Goal: Task Accomplishment & Management: Complete application form

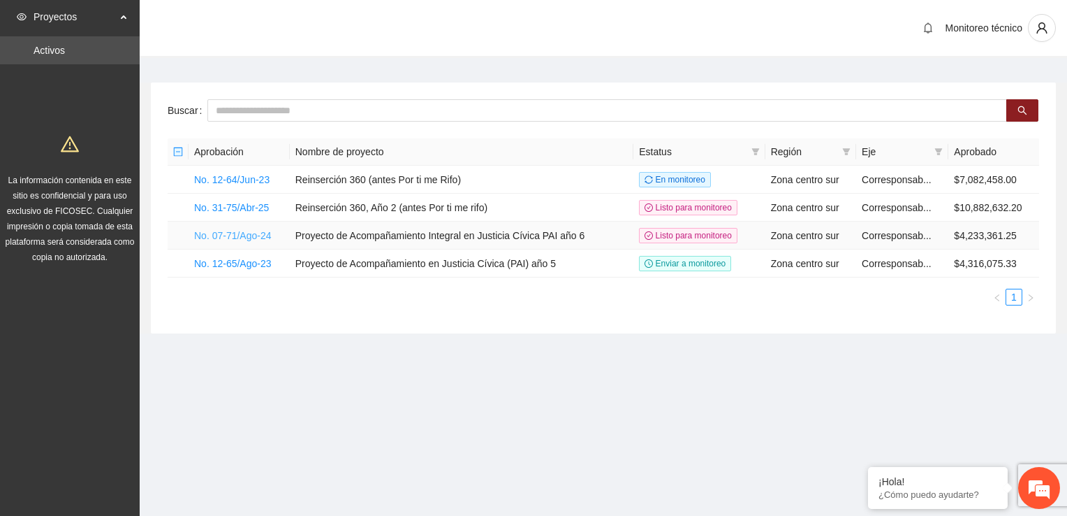
click at [242, 234] on link "No. 07-71/Ago-24" at bounding box center [233, 235] width 78 height 11
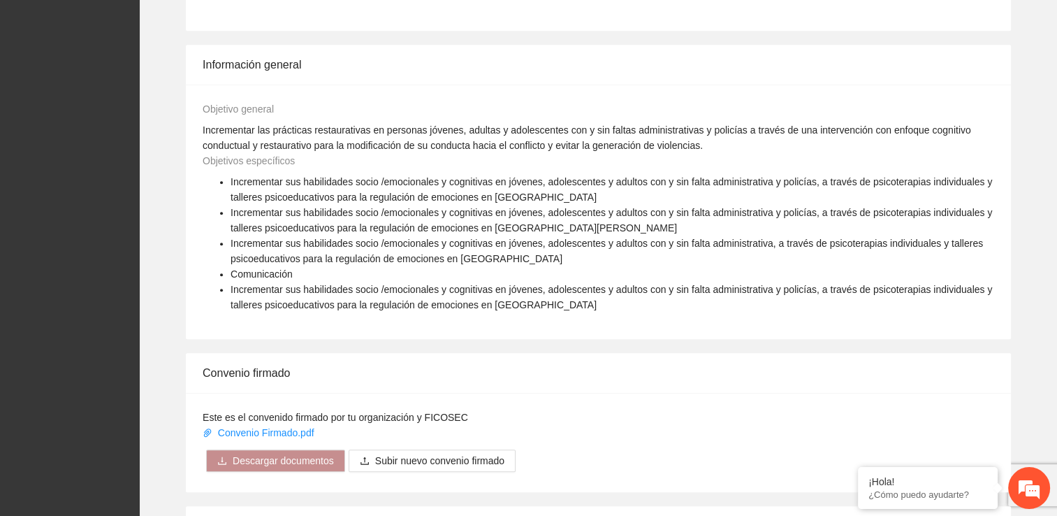
scroll to position [1140, 0]
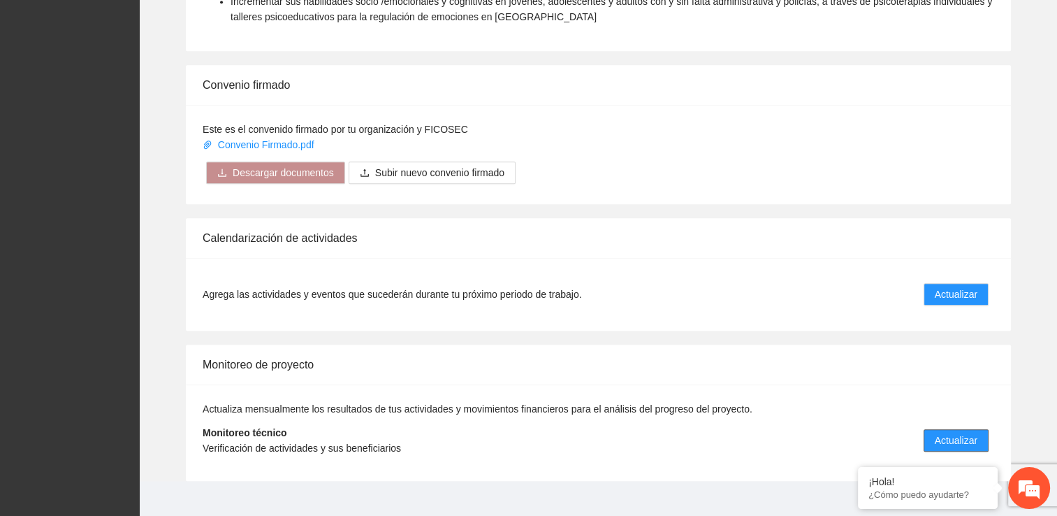
click at [950, 432] on span "Actualizar" at bounding box center [956, 439] width 43 height 15
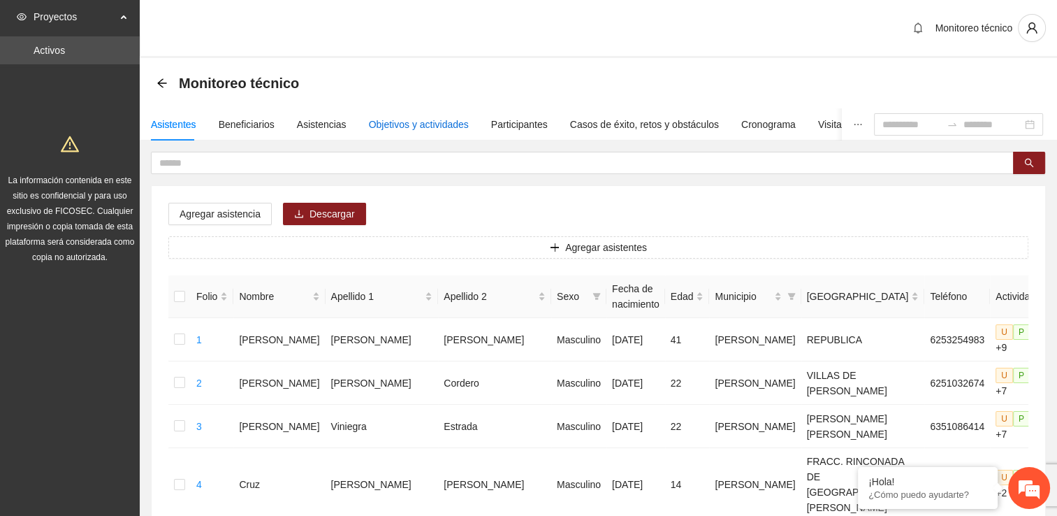
click at [400, 122] on div "Objetivos y actividades" at bounding box center [419, 124] width 100 height 15
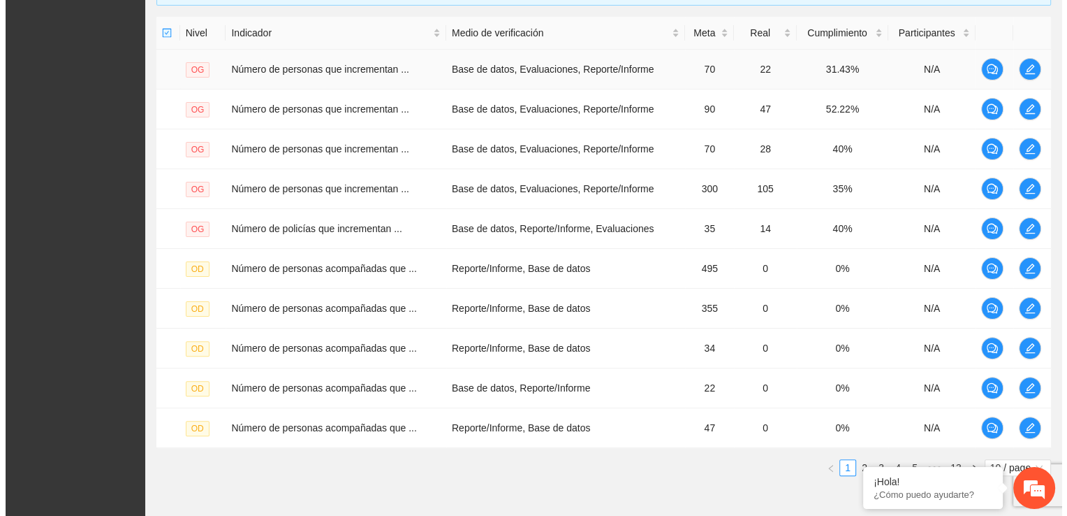
scroll to position [349, 0]
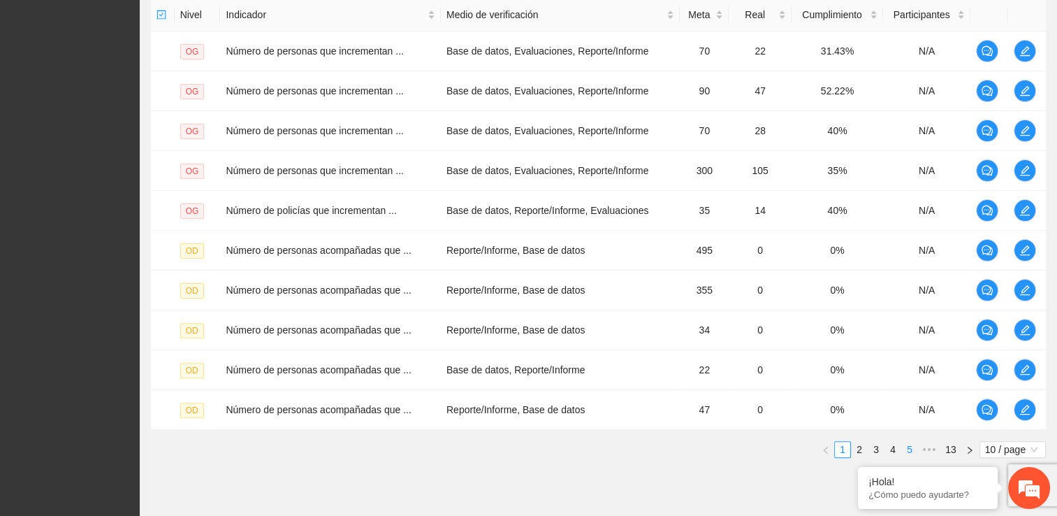
click at [913, 447] on link "5" at bounding box center [909, 449] width 15 height 15
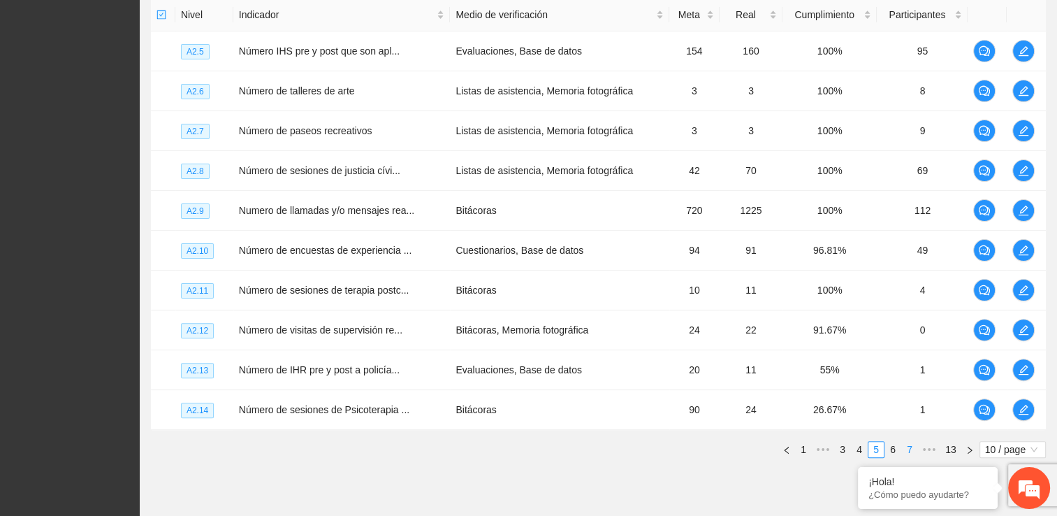
click at [911, 450] on link "7" at bounding box center [909, 449] width 15 height 15
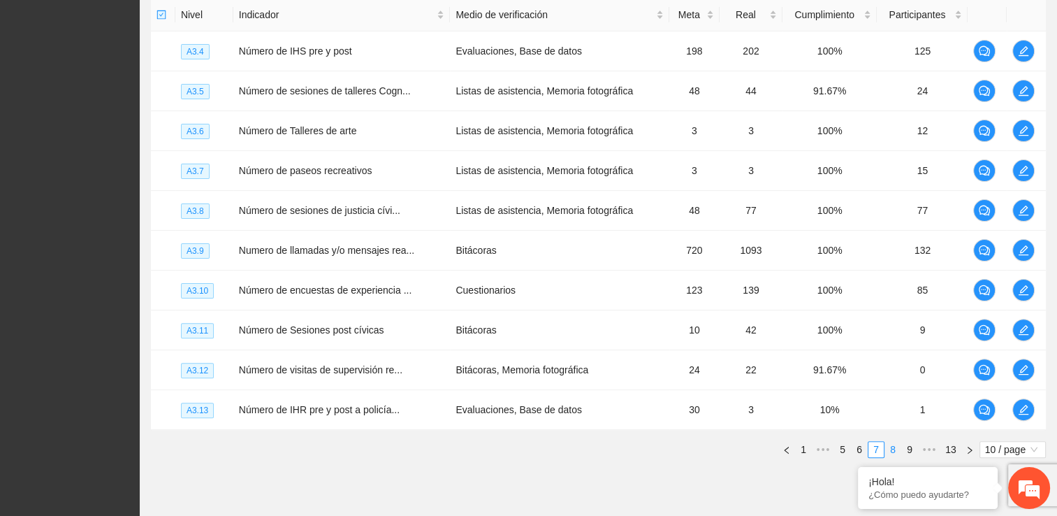
click at [895, 447] on link "8" at bounding box center [892, 449] width 15 height 15
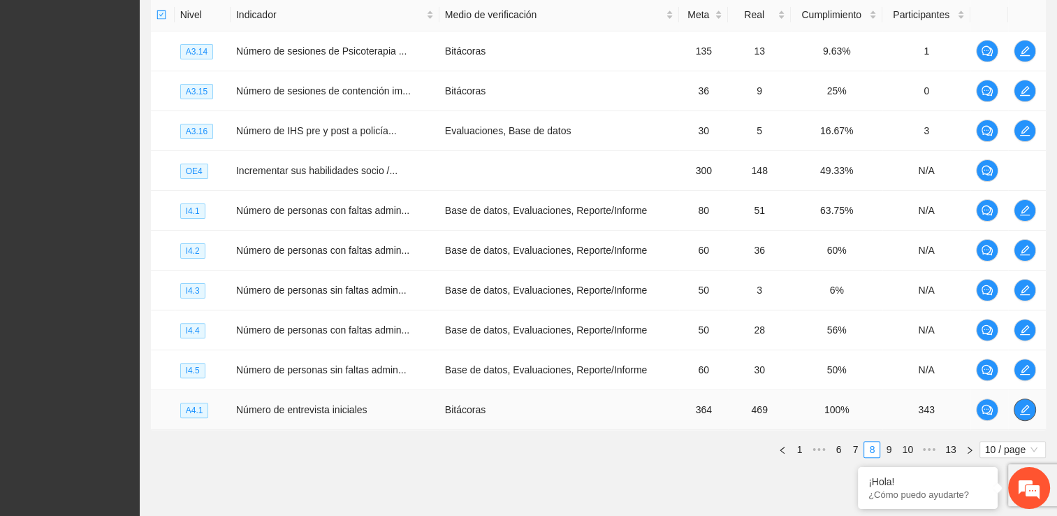
click at [1021, 404] on icon "edit" at bounding box center [1024, 409] width 11 height 11
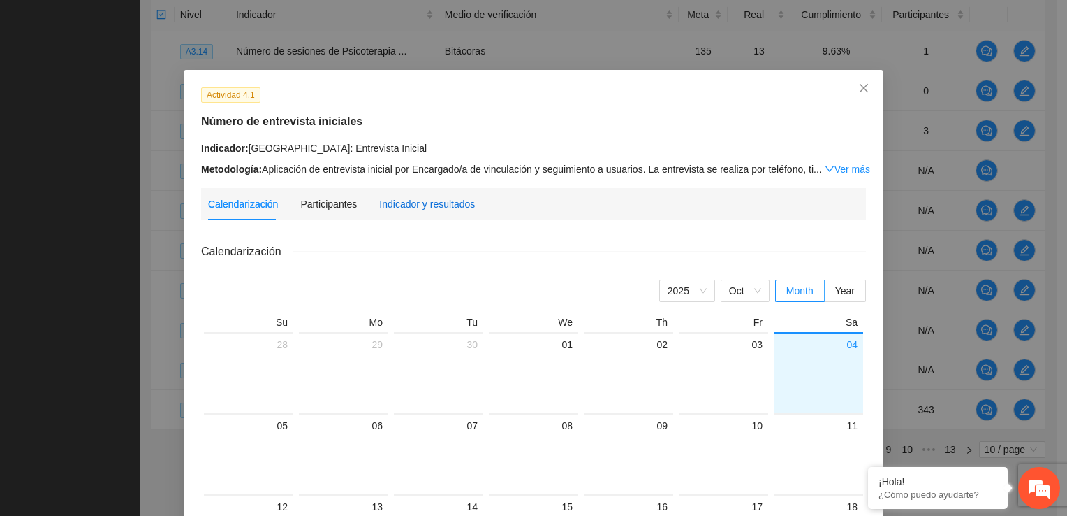
click at [408, 205] on div "Indicador y resultados" at bounding box center [427, 203] width 96 height 15
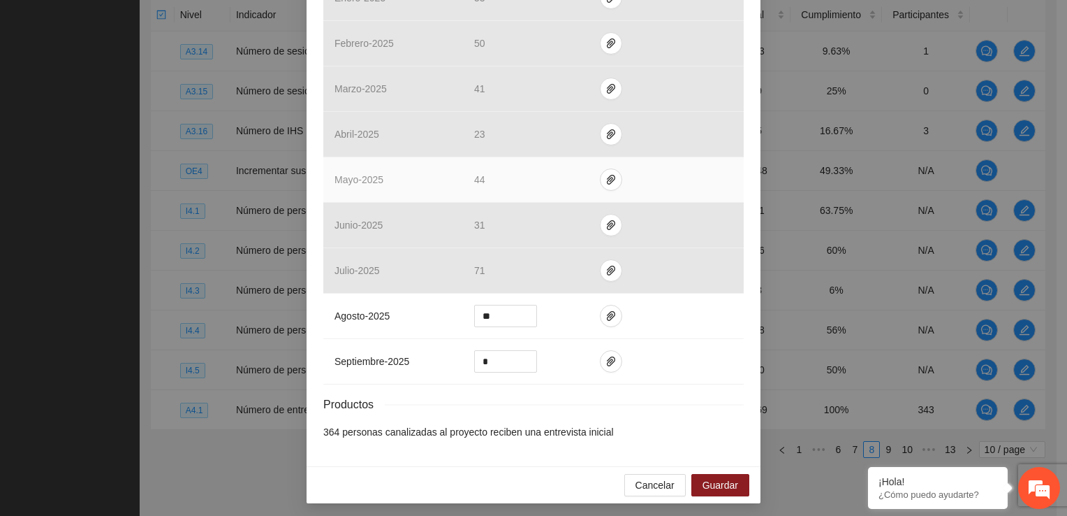
scroll to position [527, 0]
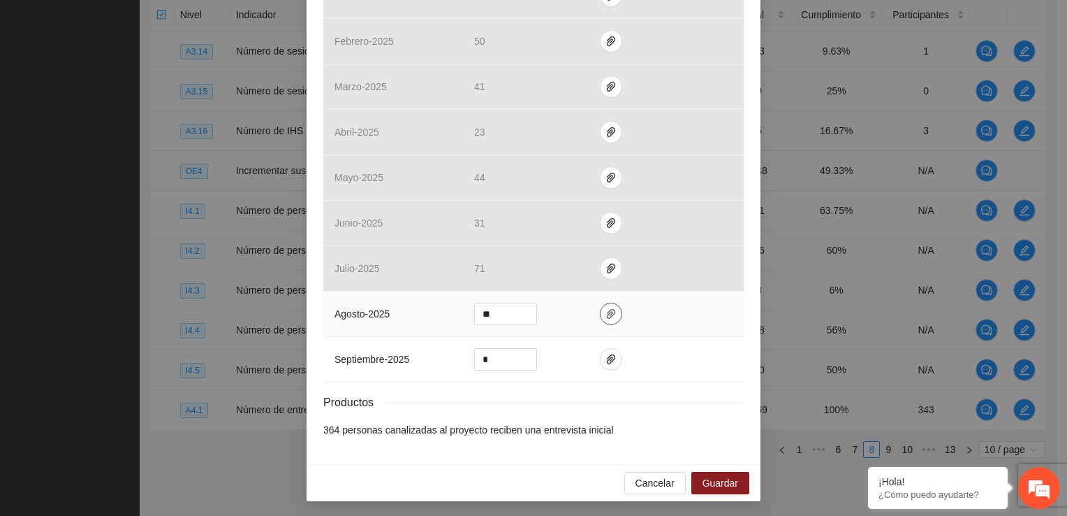
click at [606, 313] on icon "paper-clip" at bounding box center [611, 313] width 11 height 11
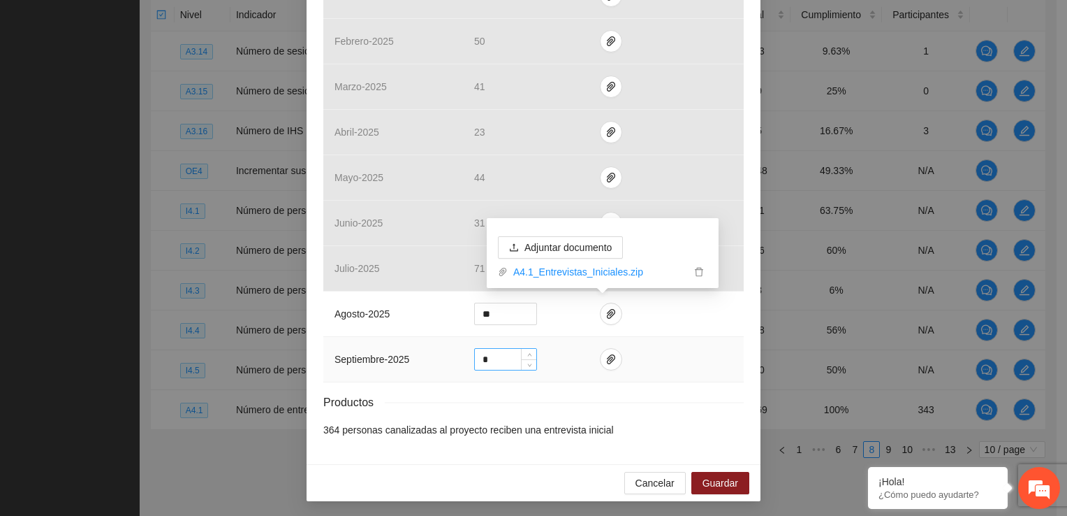
click at [506, 361] on input "*" at bounding box center [505, 359] width 61 height 21
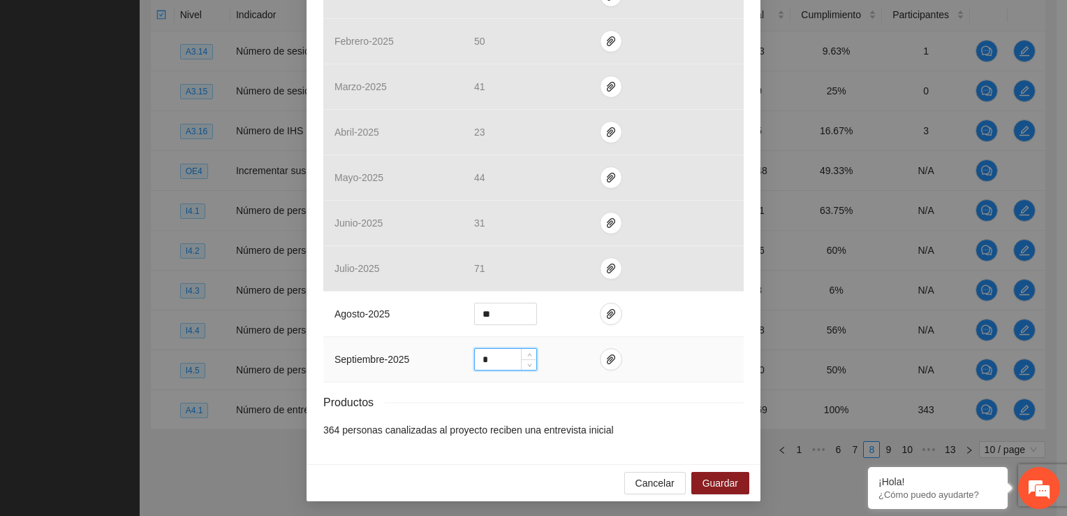
drag, startPoint x: 489, startPoint y: 357, endPoint x: 429, endPoint y: 359, distance: 60.1
click at [429, 359] on tr "septiembre - 2025 *" at bounding box center [533, 359] width 421 height 45
type input "**"
click at [607, 358] on icon "paper-clip" at bounding box center [611, 358] width 11 height 11
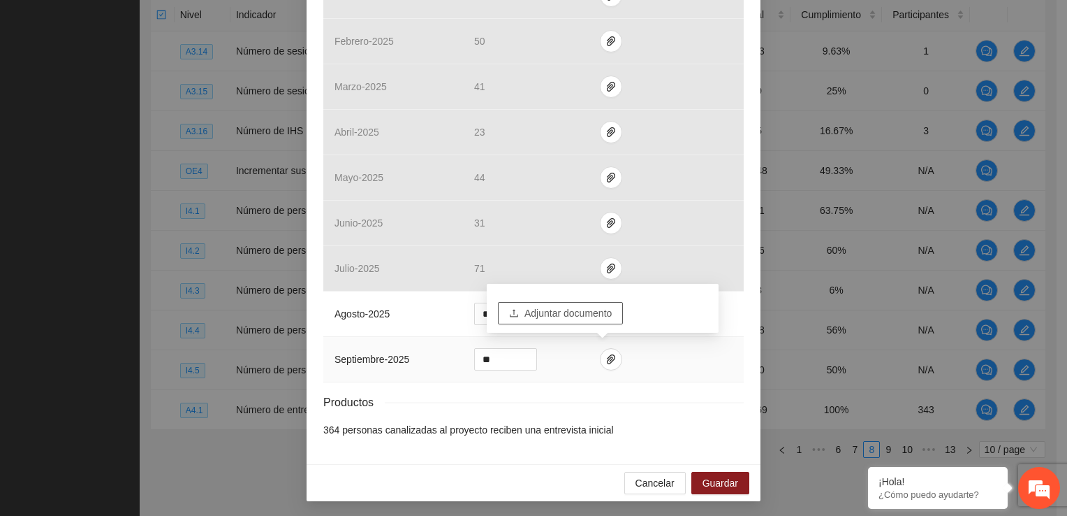
click at [604, 311] on span "Adjuntar documento" at bounding box center [568, 312] width 87 height 15
click at [619, 293] on button "Adjuntar documento" at bounding box center [560, 297] width 125 height 22
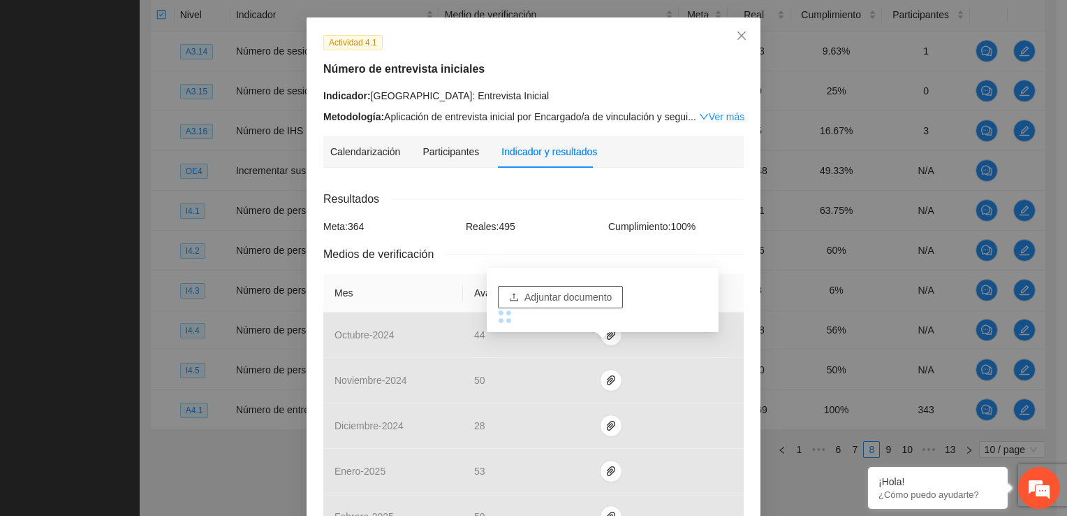
scroll to position [38, 0]
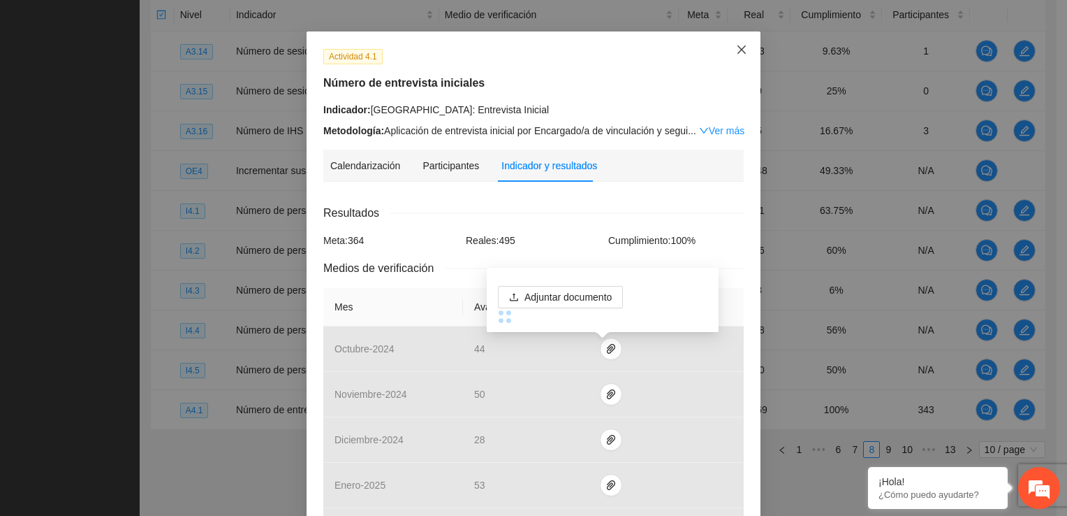
click at [736, 52] on icon "close" at bounding box center [741, 49] width 11 height 11
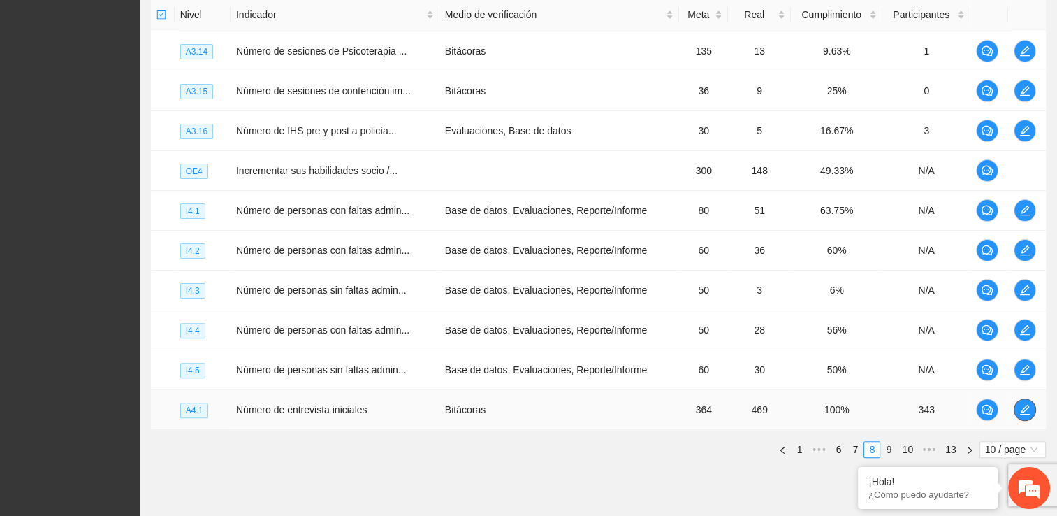
click at [1032, 409] on span "edit" at bounding box center [1024, 409] width 21 height 11
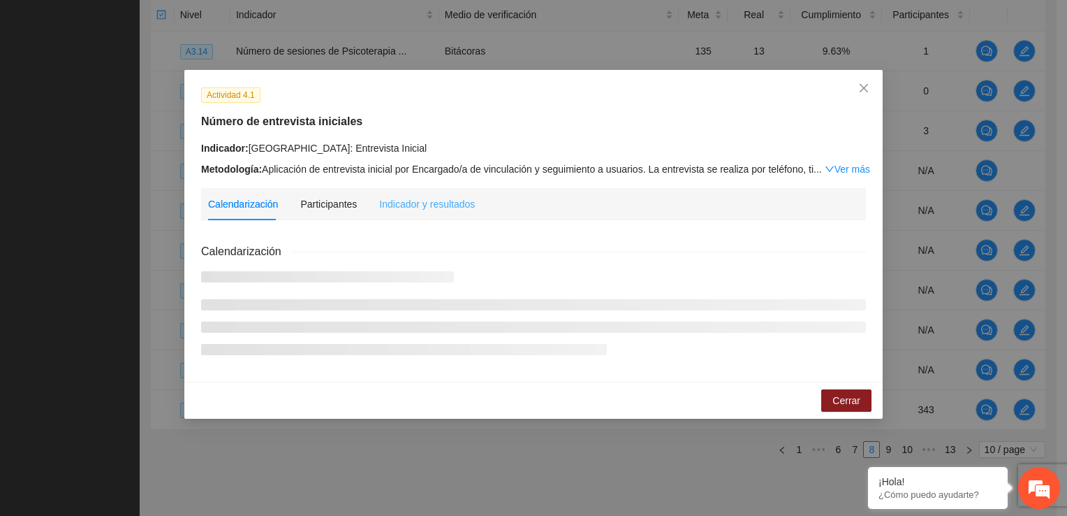
click at [406, 196] on div "Indicador y resultados" at bounding box center [427, 204] width 96 height 32
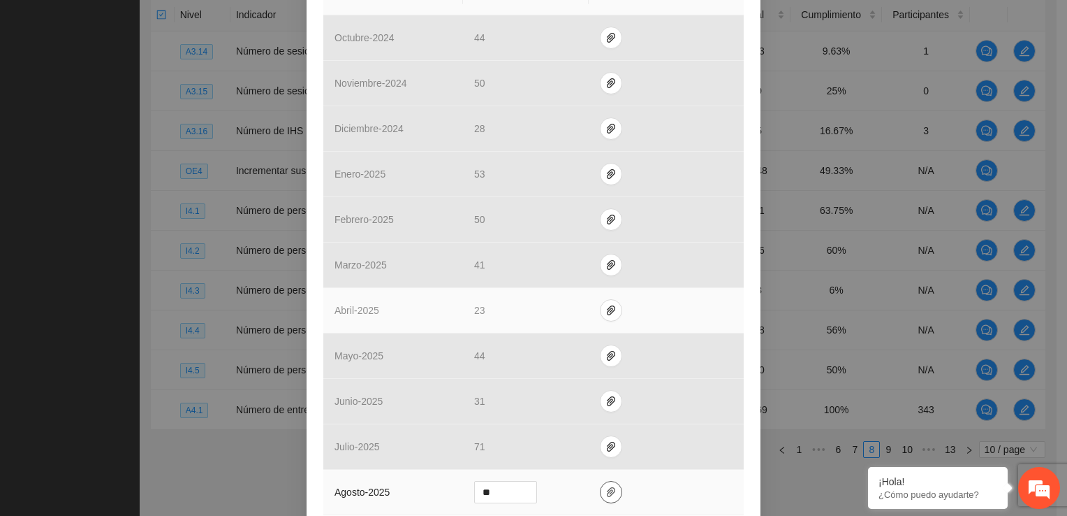
scroll to position [527, 0]
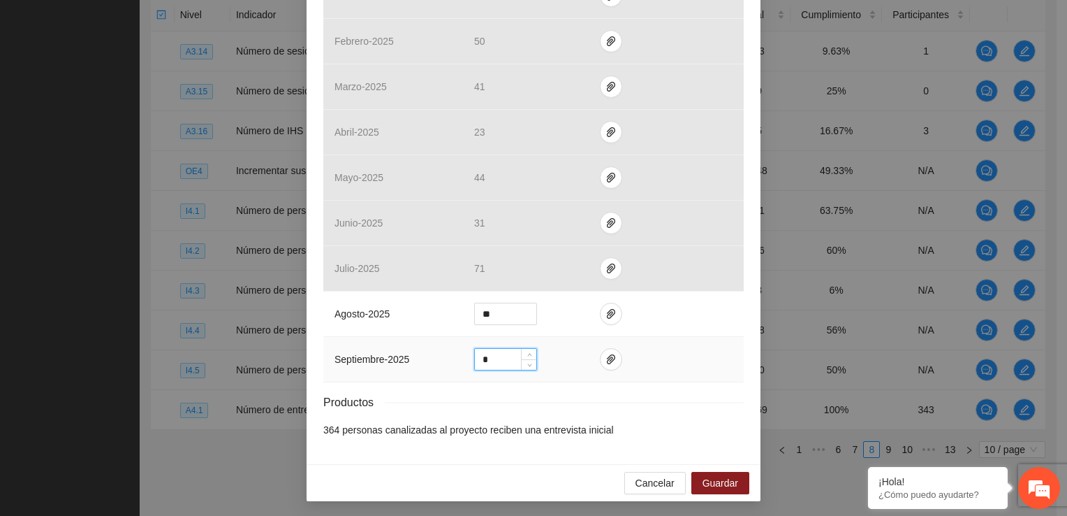
drag, startPoint x: 498, startPoint y: 356, endPoint x: 436, endPoint y: 356, distance: 62.2
click at [437, 356] on tr "septiembre - 2025 *" at bounding box center [533, 359] width 421 height 45
type input "**"
click at [606, 361] on icon "paper-clip" at bounding box center [611, 358] width 11 height 11
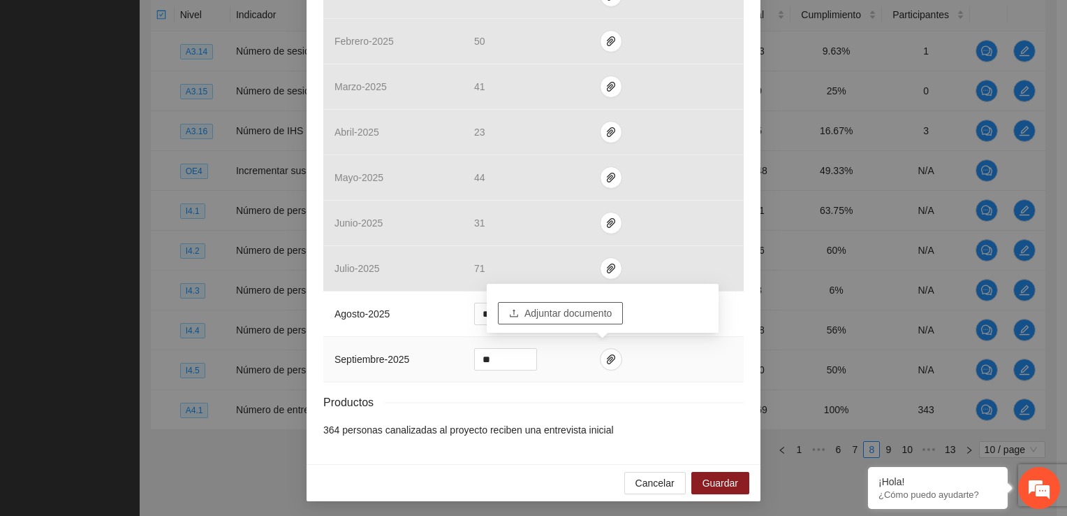
click at [555, 312] on span "Adjuntar documento" at bounding box center [568, 312] width 87 height 15
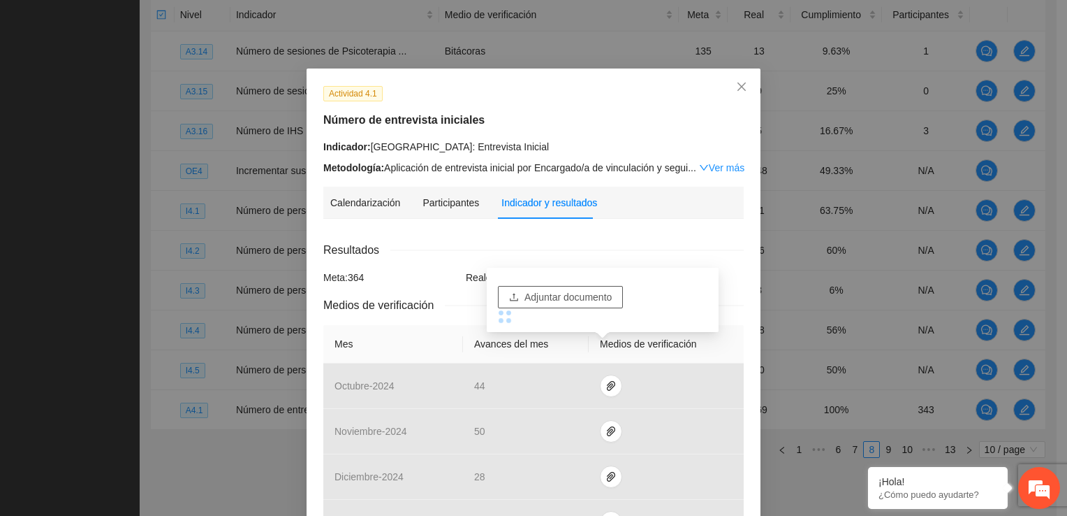
scroll to position [0, 0]
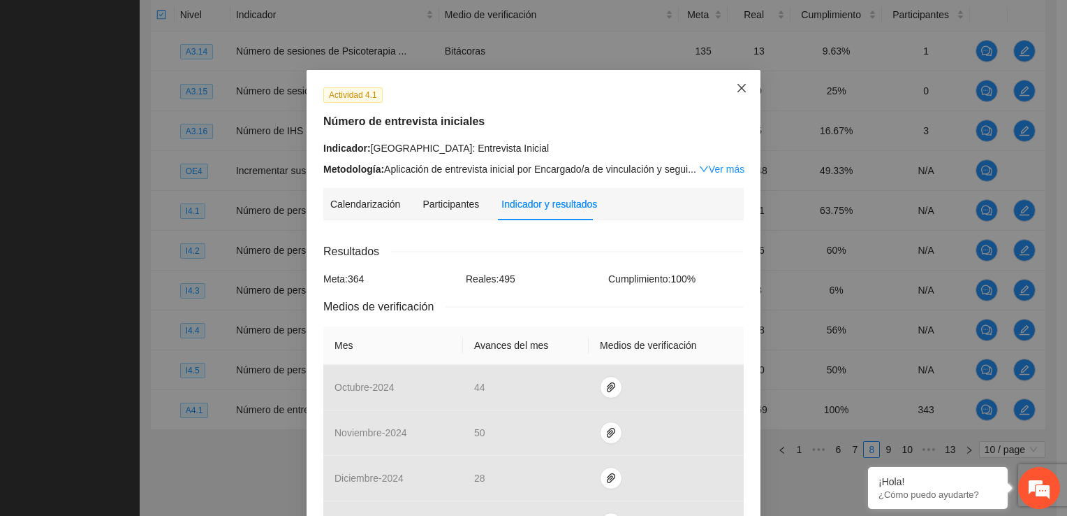
click at [738, 88] on icon "close" at bounding box center [742, 88] width 8 height 8
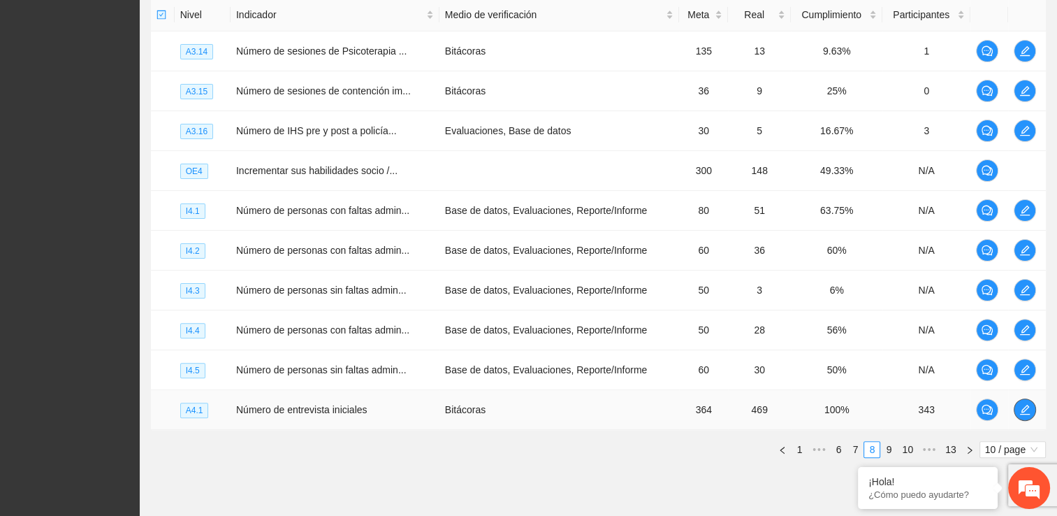
click at [1028, 404] on icon "edit" at bounding box center [1025, 409] width 10 height 10
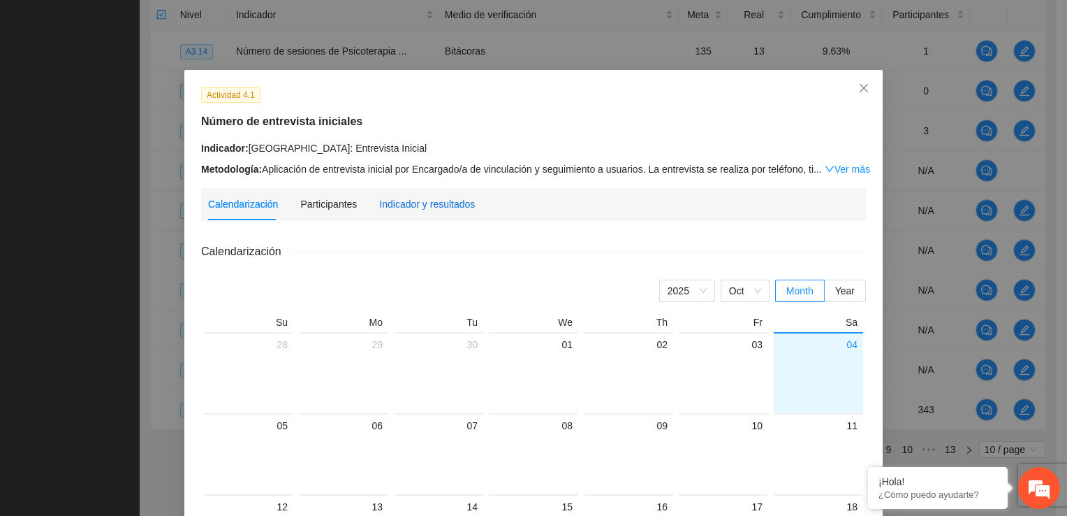
click at [428, 198] on div "Indicador y resultados" at bounding box center [427, 203] width 96 height 15
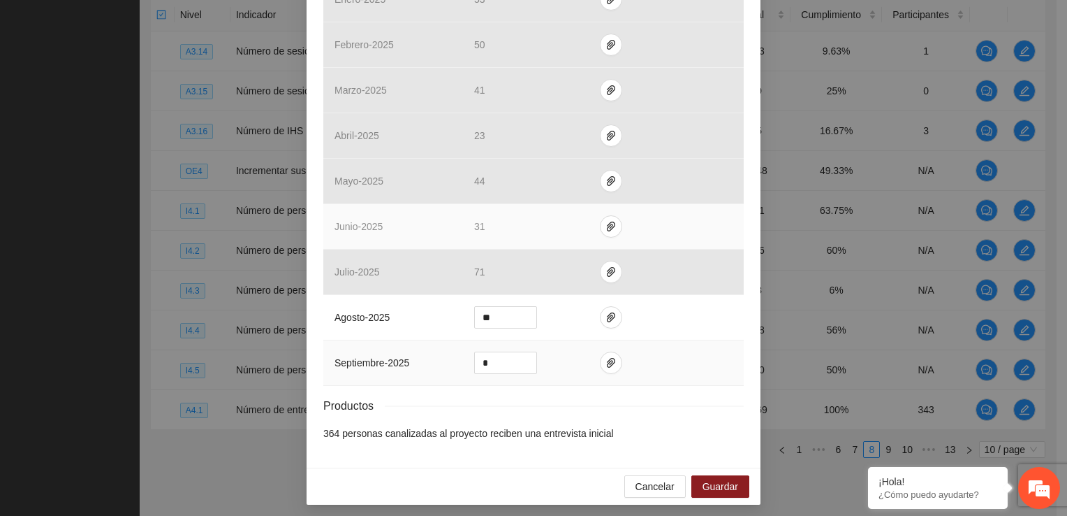
scroll to position [527, 0]
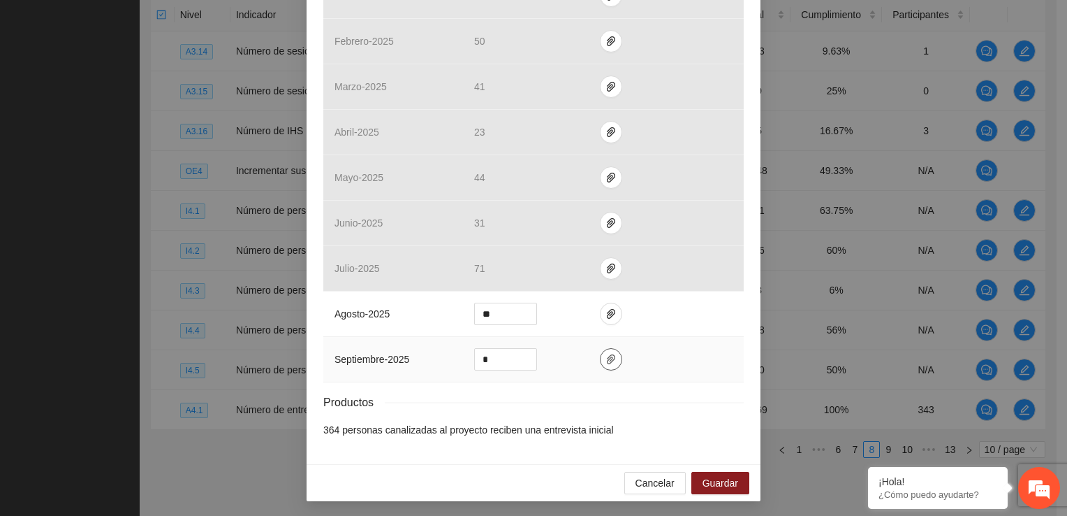
click at [610, 359] on span "paper-clip" at bounding box center [611, 358] width 21 height 11
drag, startPoint x: 493, startPoint y: 359, endPoint x: 446, endPoint y: 356, distance: 46.9
click at [446, 356] on tr "septiembre - 2025 *" at bounding box center [533, 359] width 421 height 45
type input "**"
drag, startPoint x: 595, startPoint y: 360, endPoint x: 603, endPoint y: 358, distance: 8.0
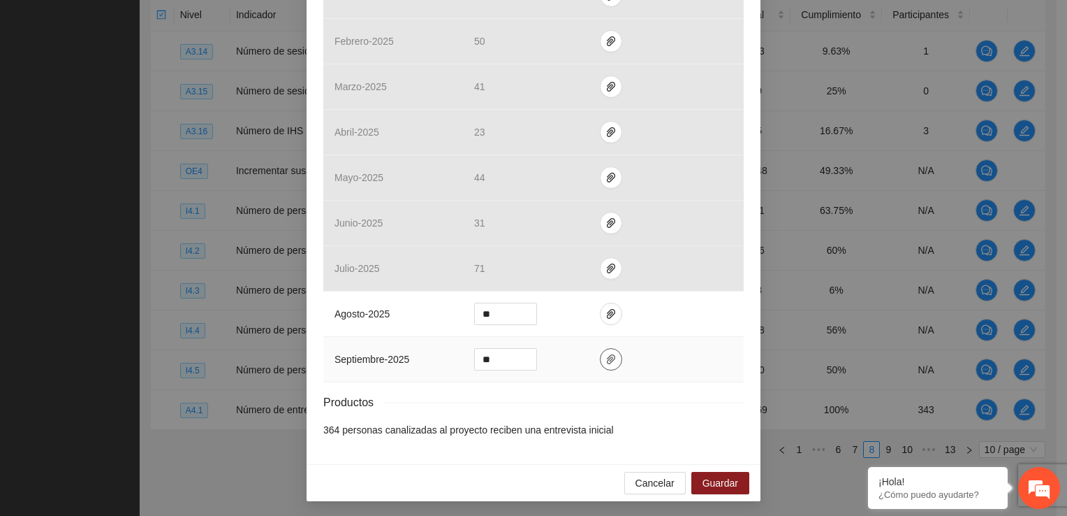
click at [603, 358] on span "paper-clip" at bounding box center [611, 358] width 21 height 11
click at [559, 315] on span "Adjuntar documento" at bounding box center [568, 312] width 87 height 15
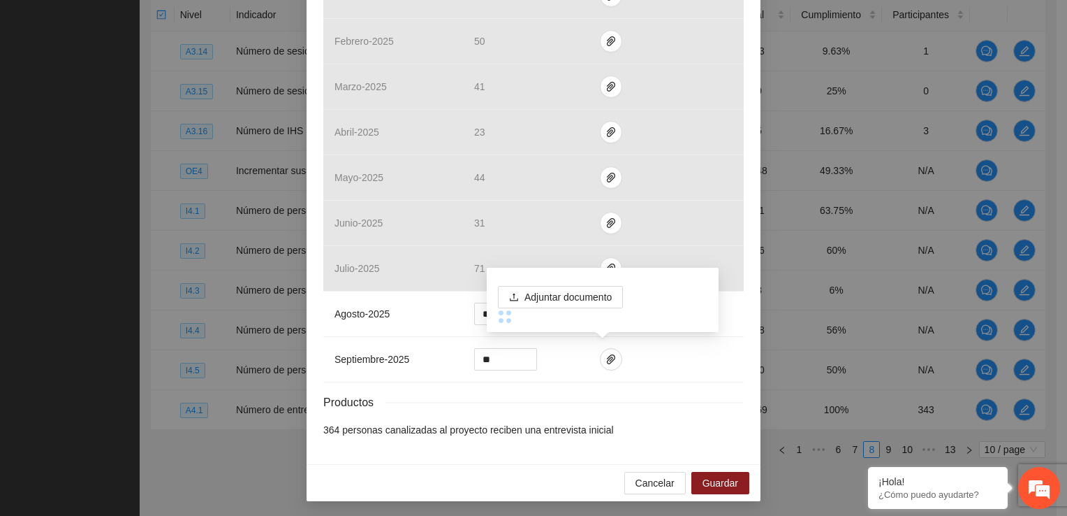
click at [734, 429] on li "364 personas canalizadas al proyecto reciben una entrevista inicial" at bounding box center [533, 429] width 421 height 15
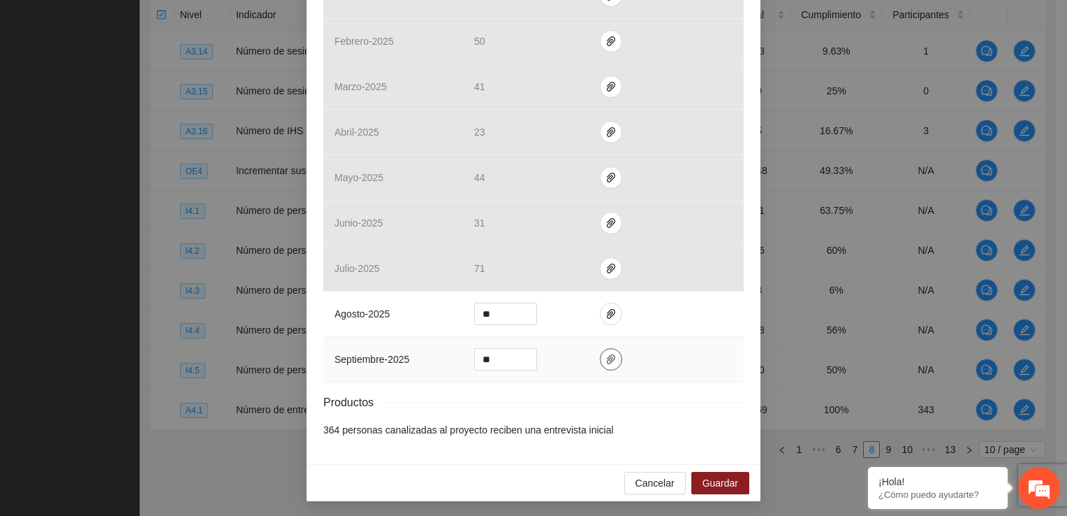
click at [606, 358] on icon "paper-clip" at bounding box center [611, 358] width 11 height 11
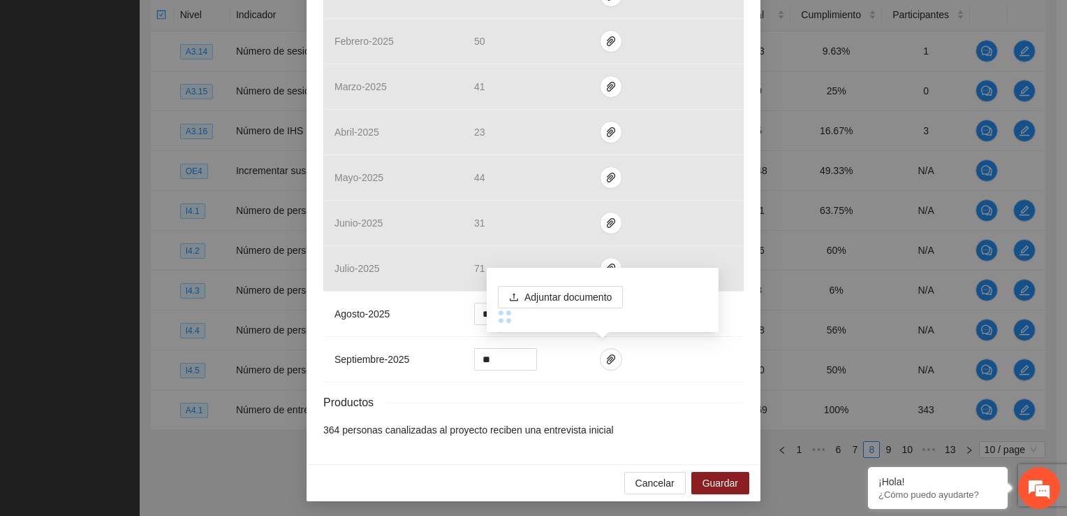
click at [700, 415] on div "Resultados Meta: 364 Reales: 495 Cumplimiento: 100 % Medios de verificación Mes…" at bounding box center [533, 76] width 421 height 722
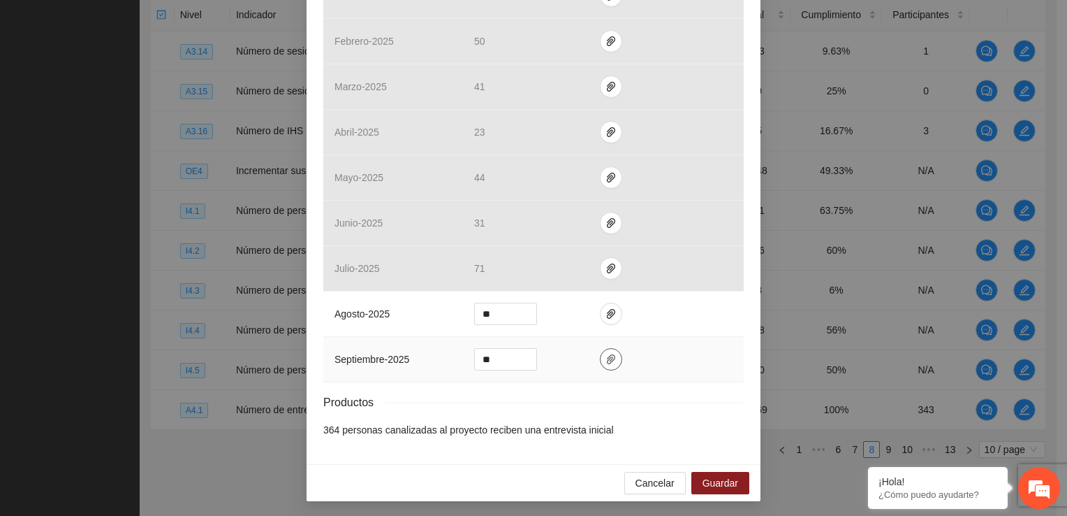
click at [607, 361] on icon "paper-clip" at bounding box center [611, 359] width 8 height 10
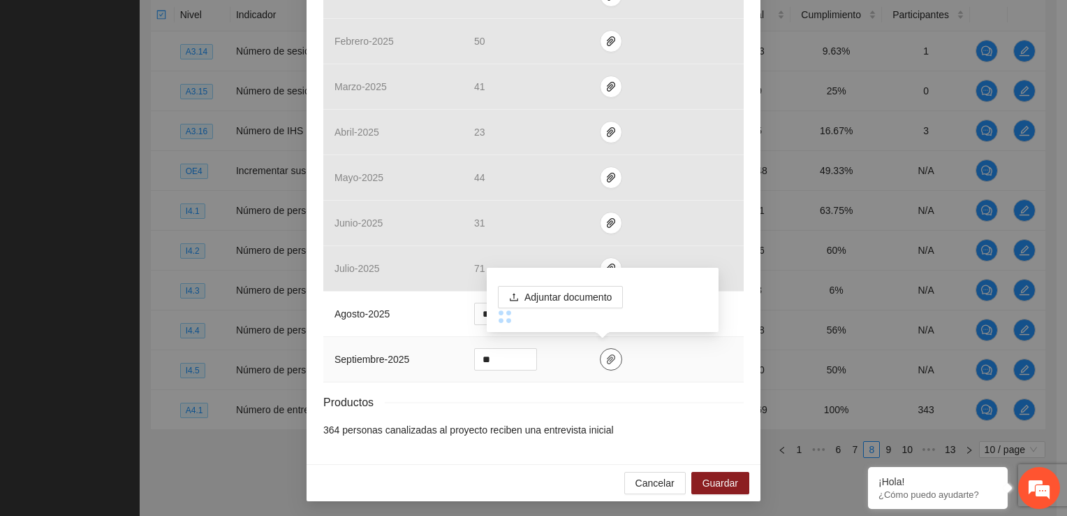
click at [606, 363] on icon "paper-clip" at bounding box center [611, 358] width 11 height 11
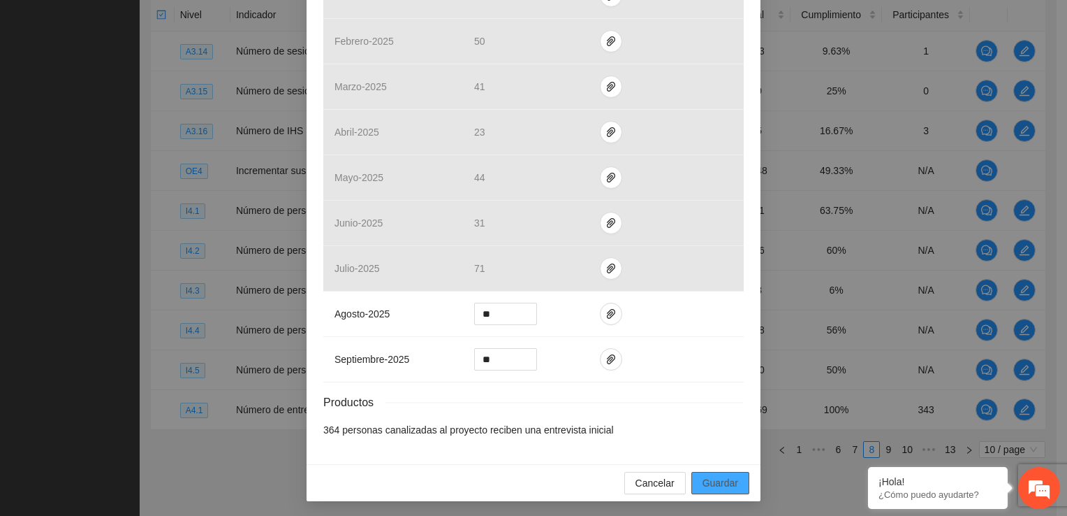
click at [715, 481] on span "Guardar" at bounding box center [721, 482] width 36 height 15
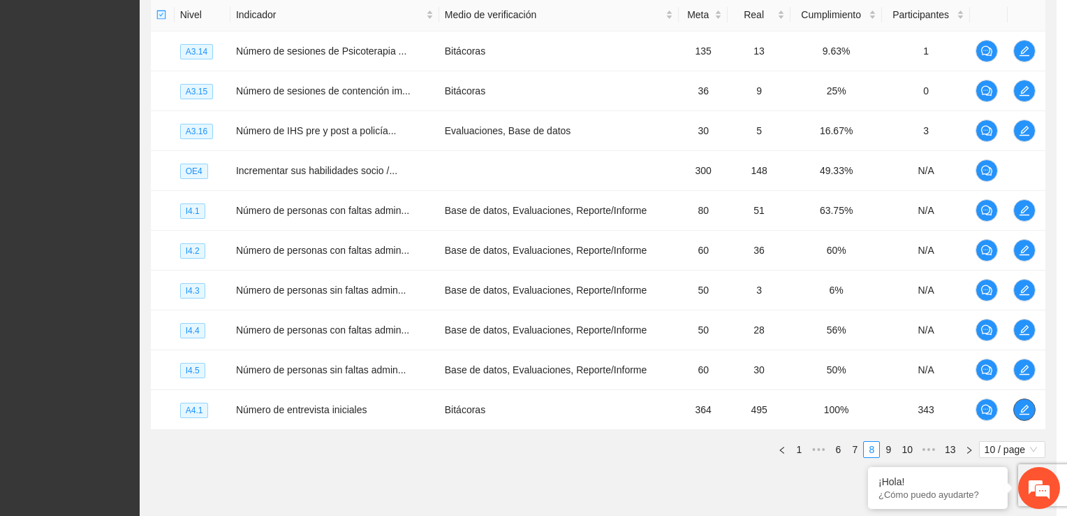
scroll to position [0, 0]
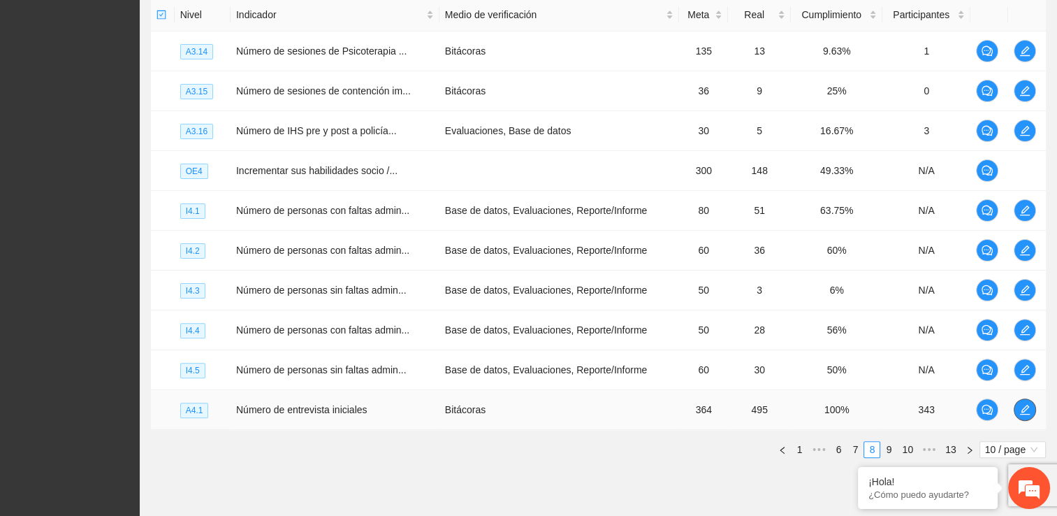
click at [1019, 404] on icon "edit" at bounding box center [1024, 409] width 11 height 11
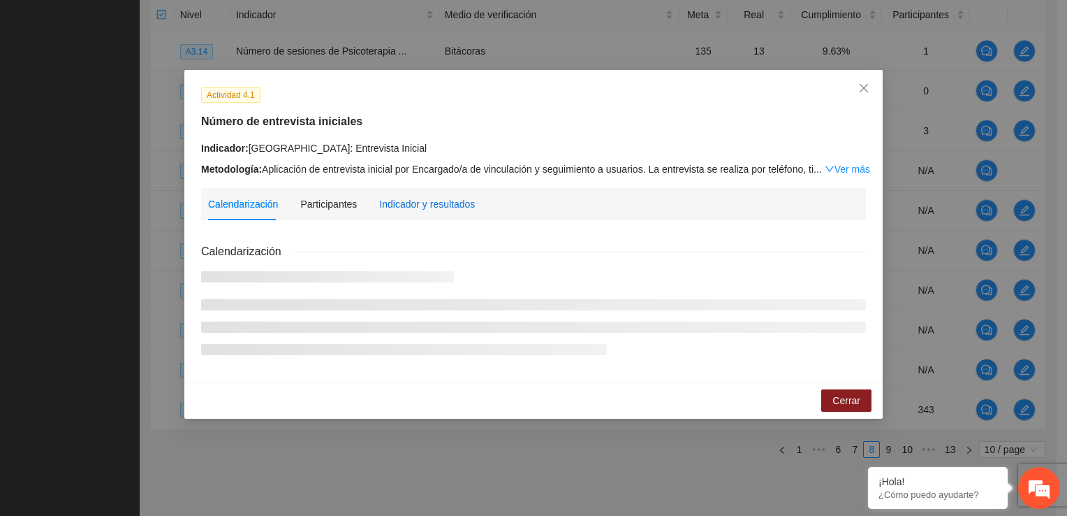
click at [442, 200] on div "Indicador y resultados" at bounding box center [427, 203] width 96 height 15
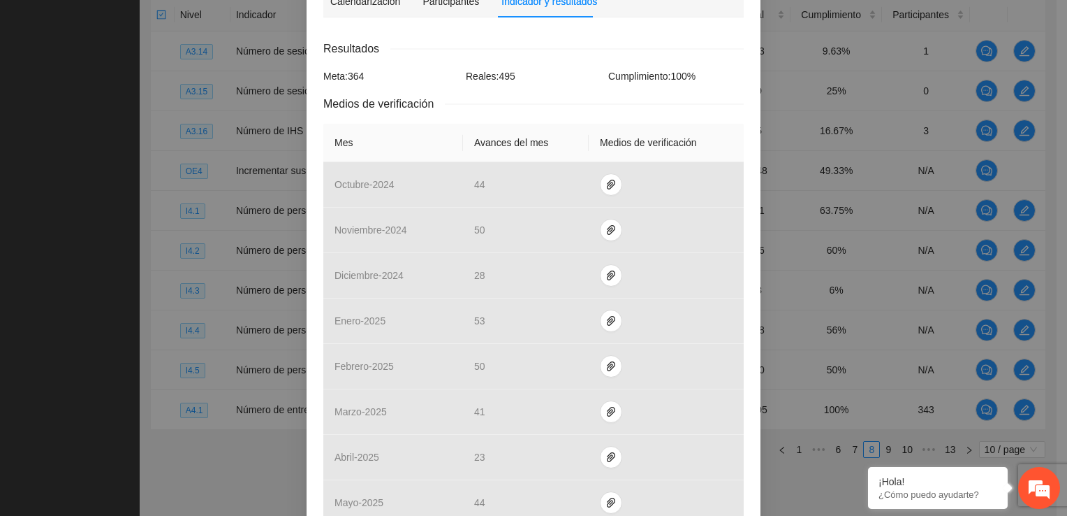
scroll to position [527, 0]
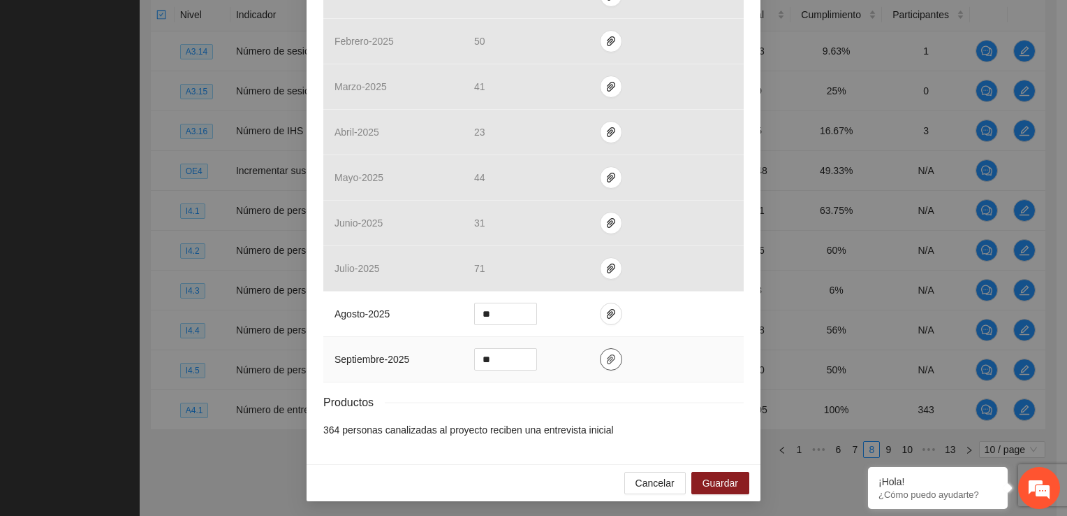
click at [607, 354] on icon "paper-clip" at bounding box center [611, 359] width 8 height 10
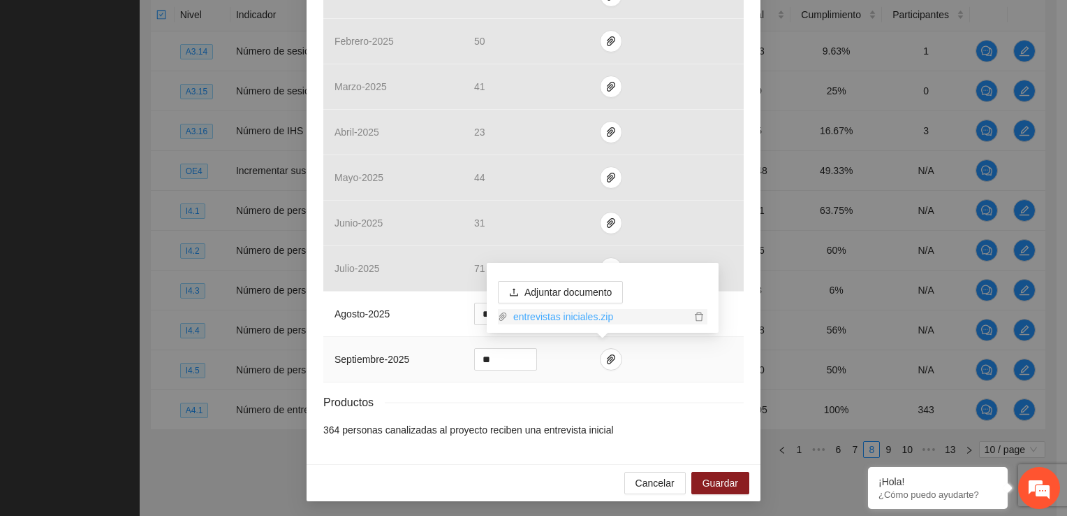
click at [578, 314] on link "entrevistas iniciales.zip" at bounding box center [599, 316] width 183 height 15
click at [723, 476] on span "Guardar" at bounding box center [721, 482] width 36 height 15
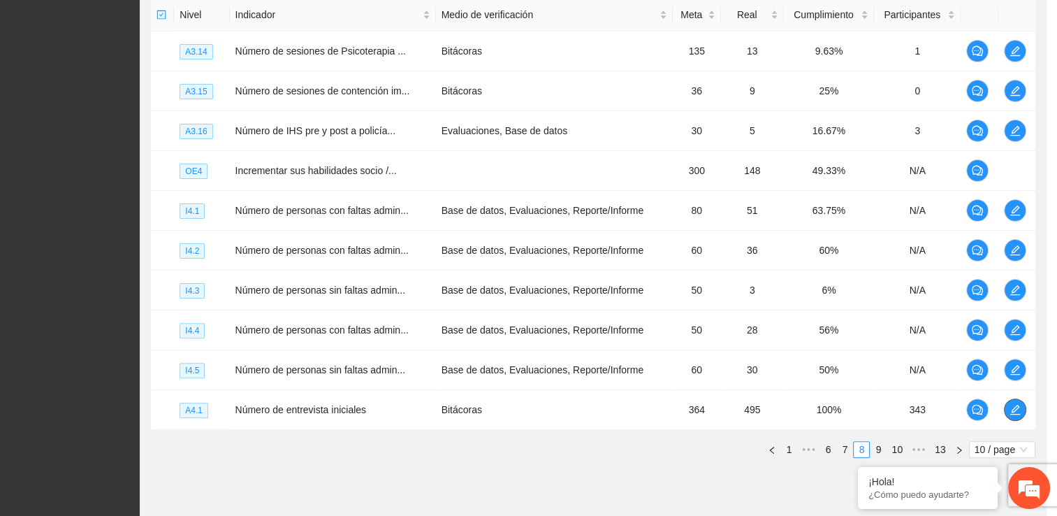
scroll to position [0, 0]
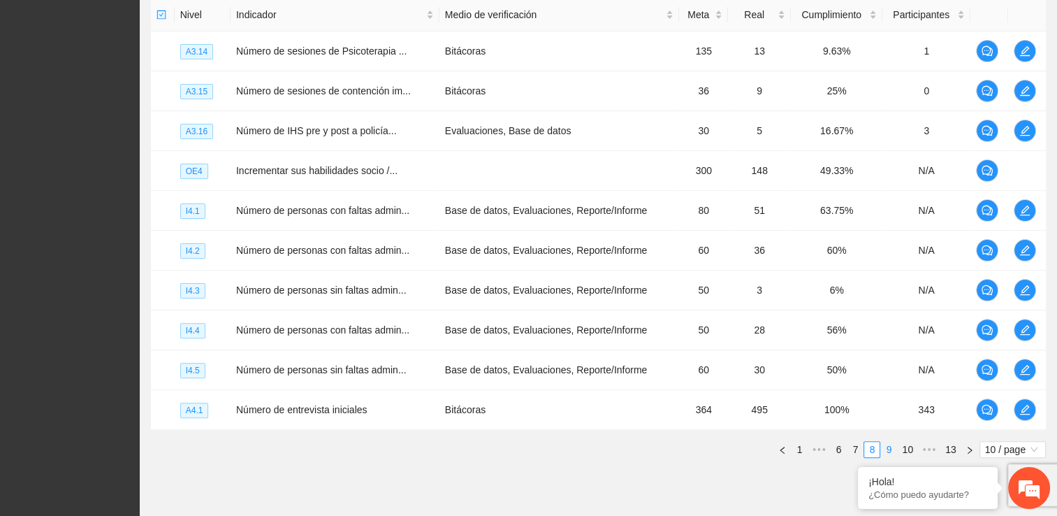
click at [894, 451] on link "9" at bounding box center [888, 449] width 15 height 15
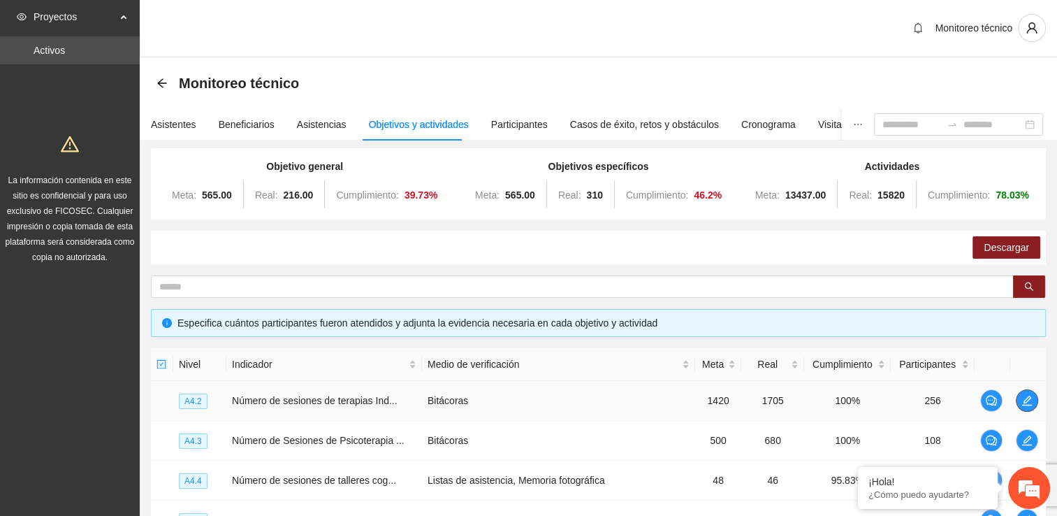
click at [1031, 401] on icon "edit" at bounding box center [1026, 400] width 11 height 11
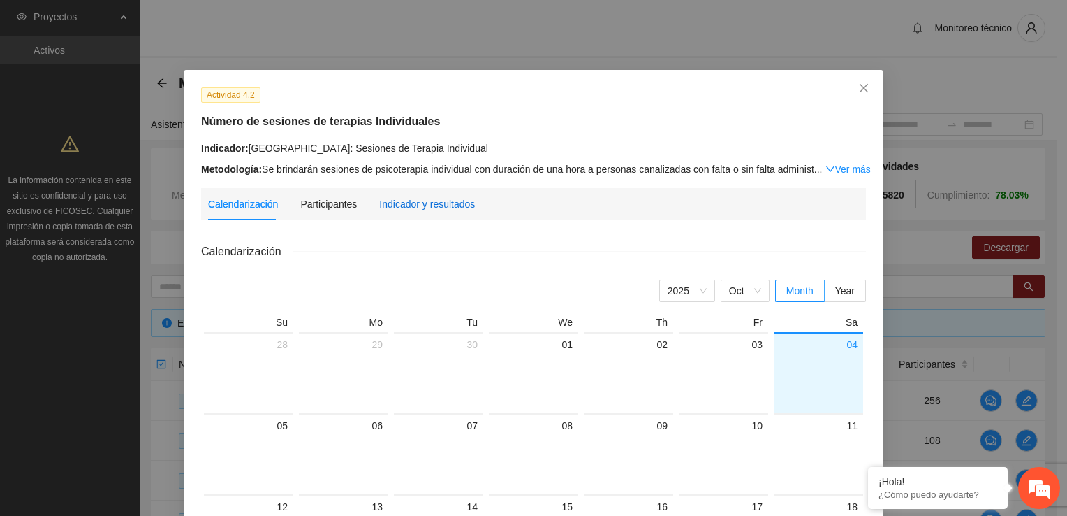
click at [393, 202] on div "Indicador y resultados" at bounding box center [427, 203] width 96 height 15
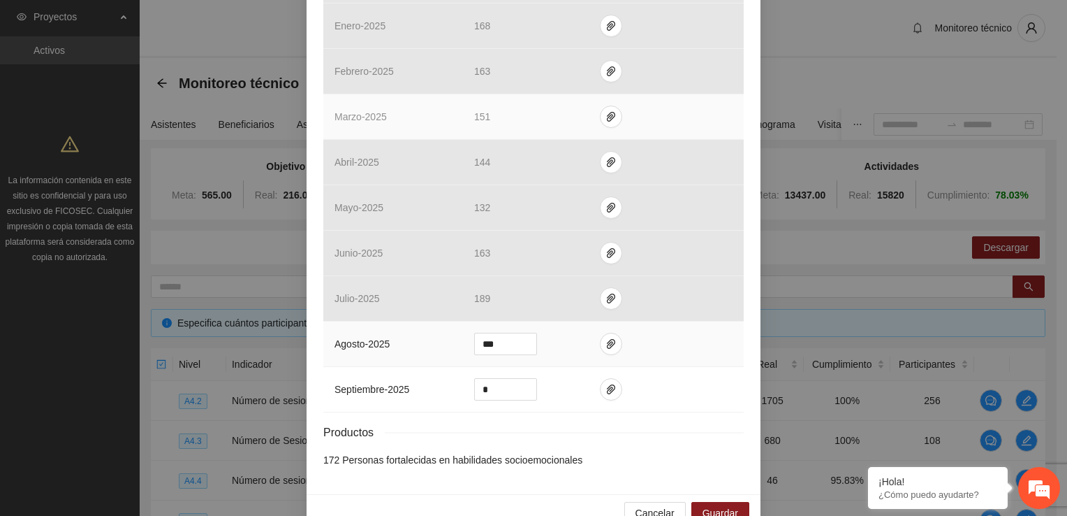
scroll to position [527, 0]
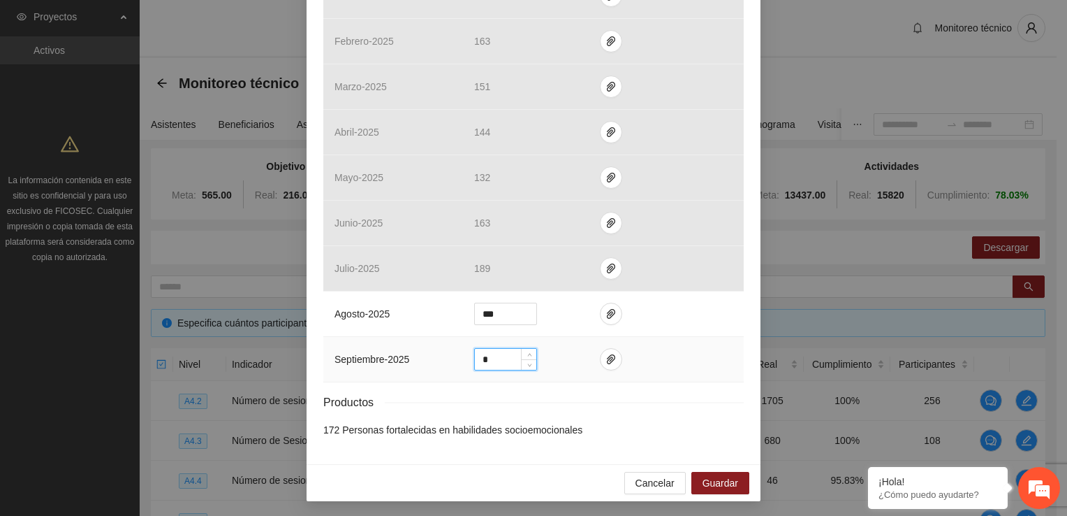
drag, startPoint x: 506, startPoint y: 359, endPoint x: 425, endPoint y: 362, distance: 81.1
click at [425, 362] on tr "septiembre - 2025 *" at bounding box center [533, 359] width 421 height 45
type input "***"
click at [607, 363] on button "button" at bounding box center [611, 359] width 22 height 22
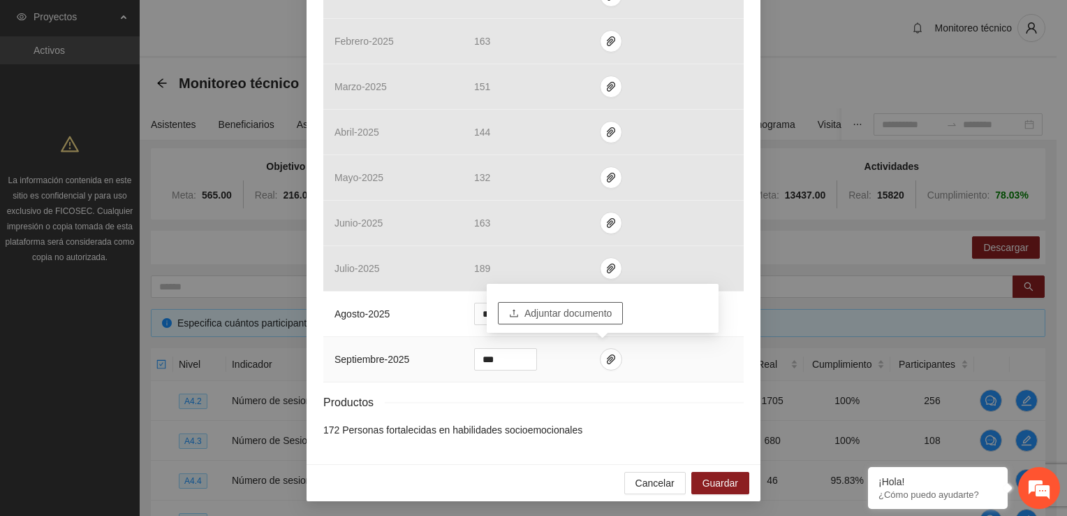
click at [558, 314] on span "Adjuntar documento" at bounding box center [568, 312] width 87 height 15
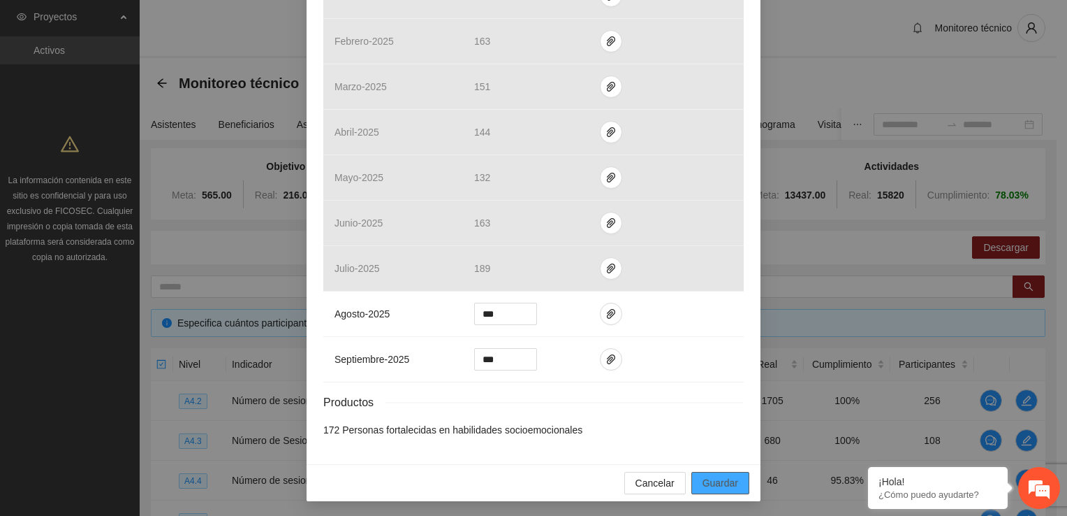
click at [707, 483] on span "Guardar" at bounding box center [721, 482] width 36 height 15
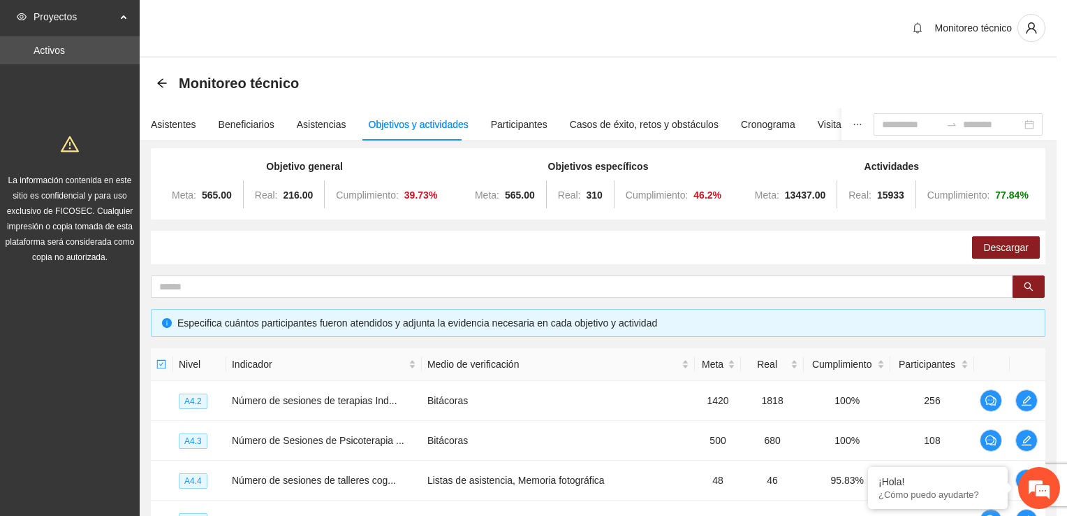
scroll to position [458, 0]
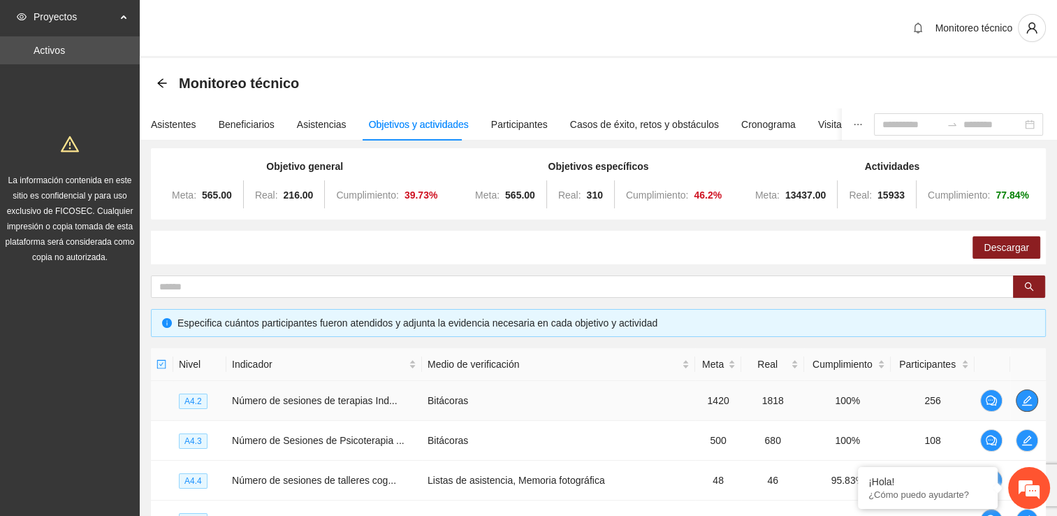
click at [1016, 395] on span "edit" at bounding box center [1026, 400] width 21 height 11
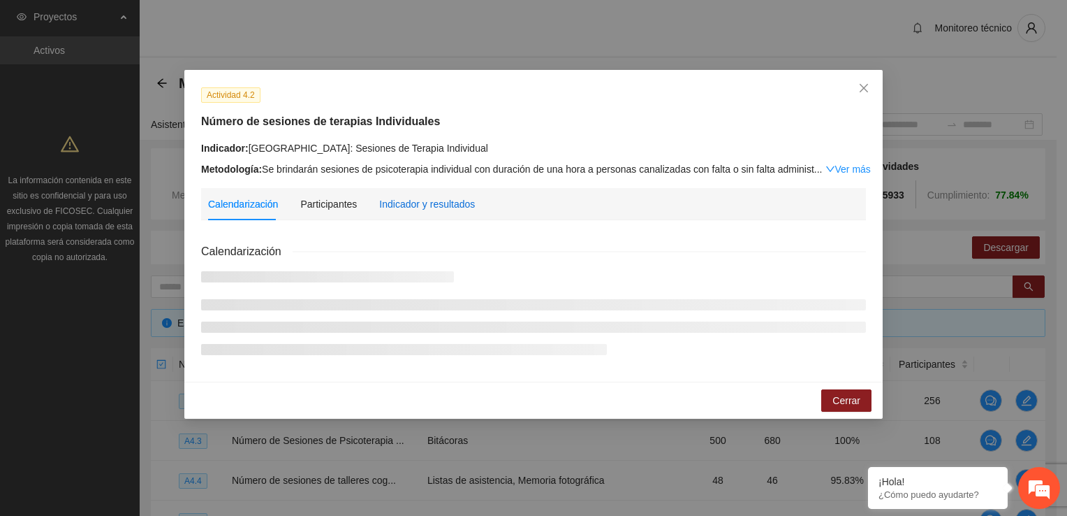
click at [407, 200] on div "Indicador y resultados" at bounding box center [427, 203] width 96 height 15
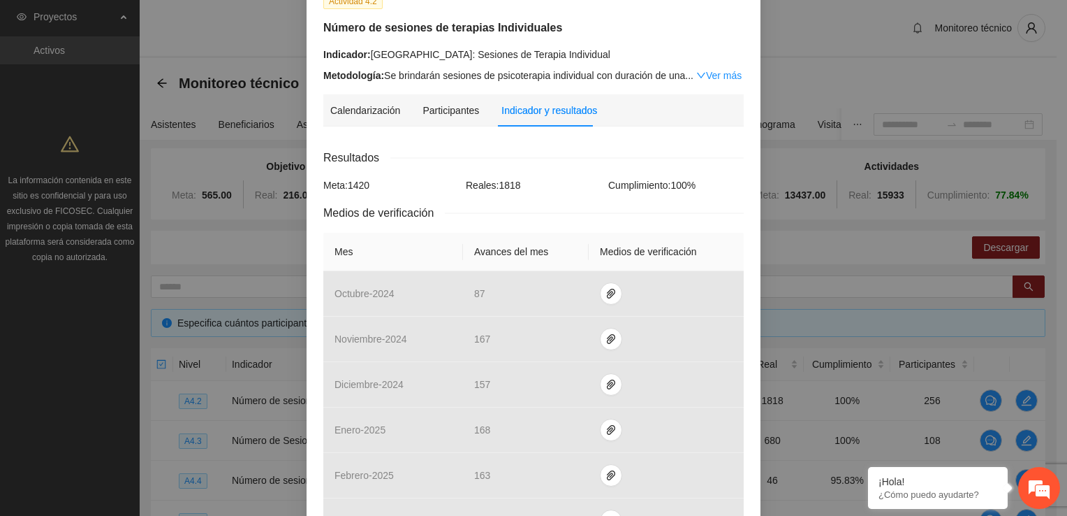
scroll to position [419, 0]
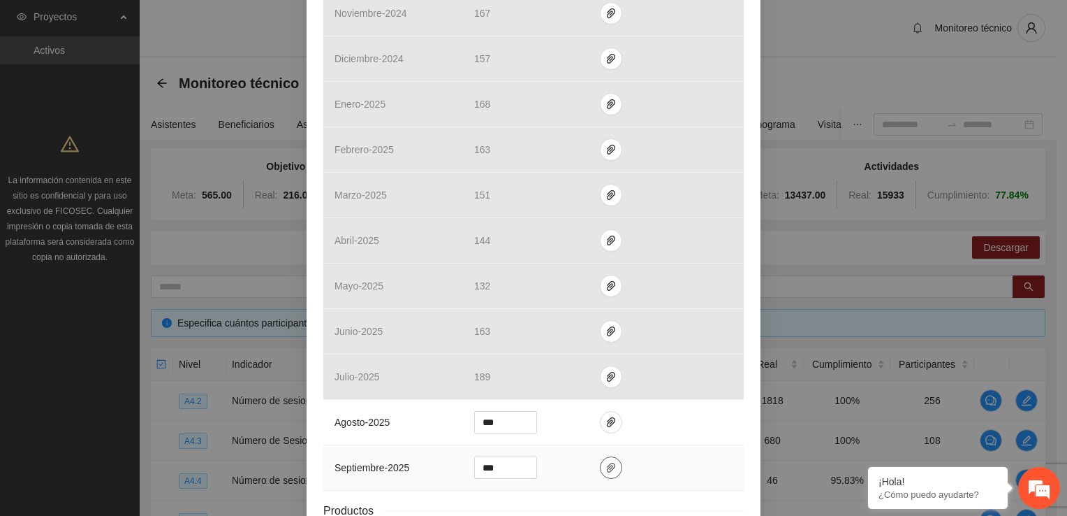
click at [606, 471] on icon "paper-clip" at bounding box center [611, 467] width 11 height 11
click at [541, 423] on span "Adjuntar documento" at bounding box center [568, 421] width 87 height 15
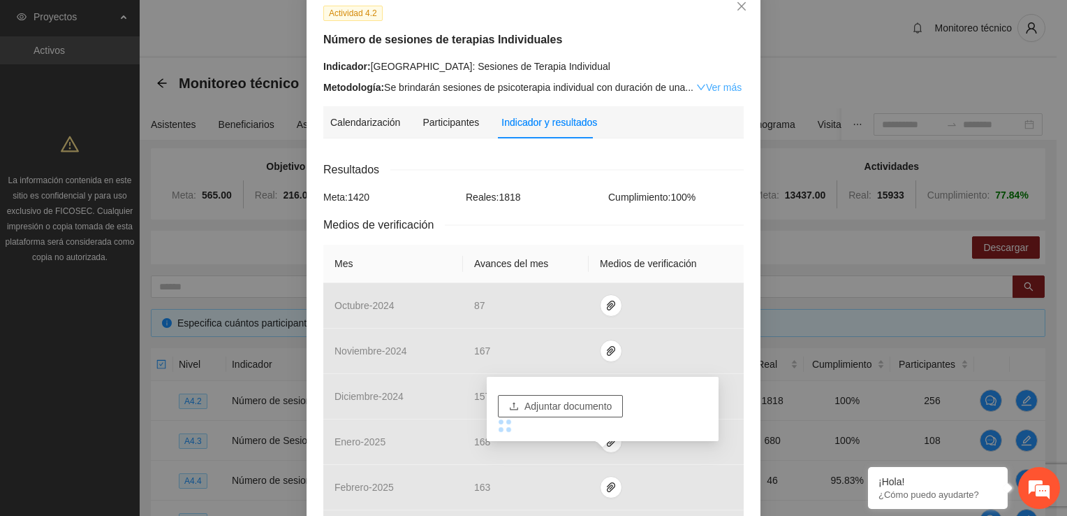
scroll to position [70, 0]
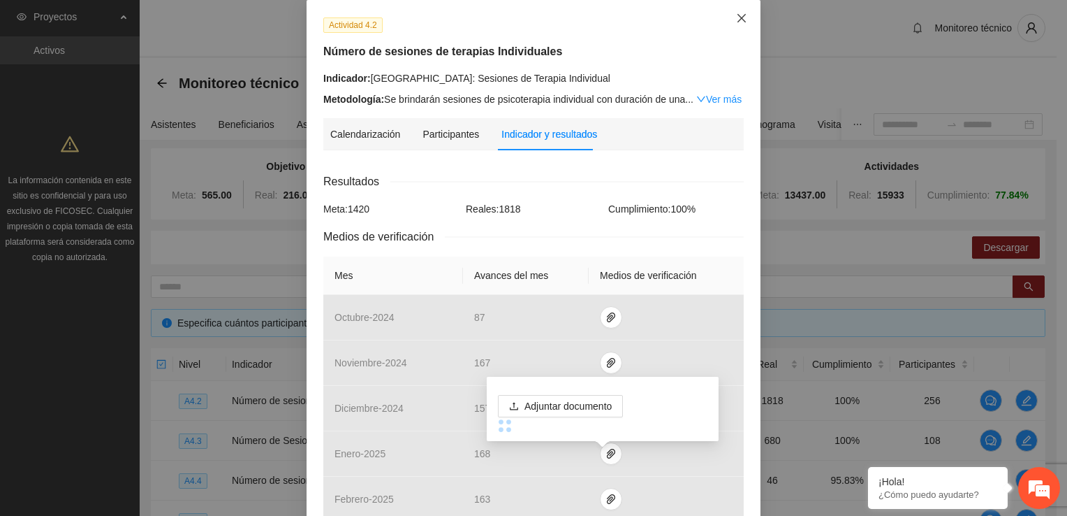
click at [735, 13] on span "Close" at bounding box center [742, 19] width 38 height 38
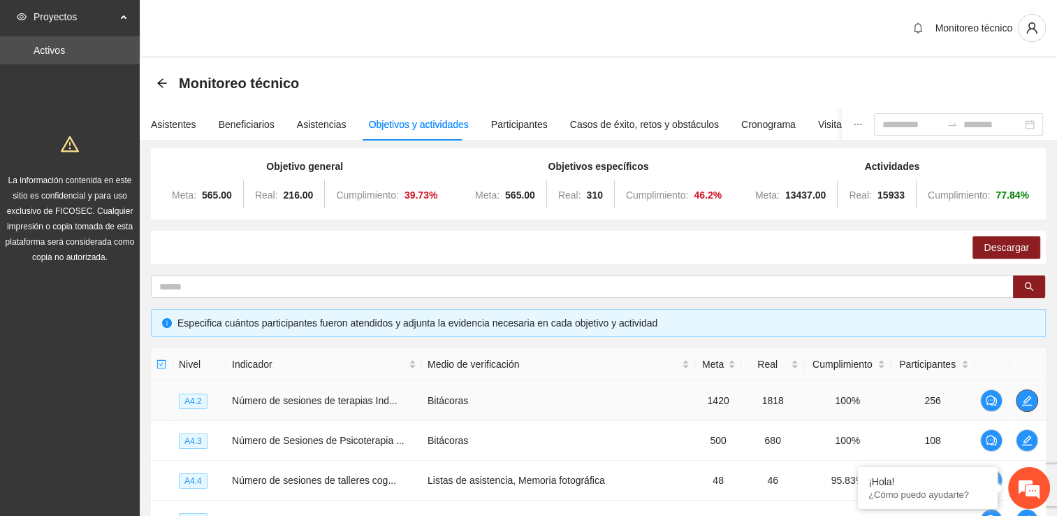
click at [1021, 395] on icon "edit" at bounding box center [1026, 400] width 11 height 11
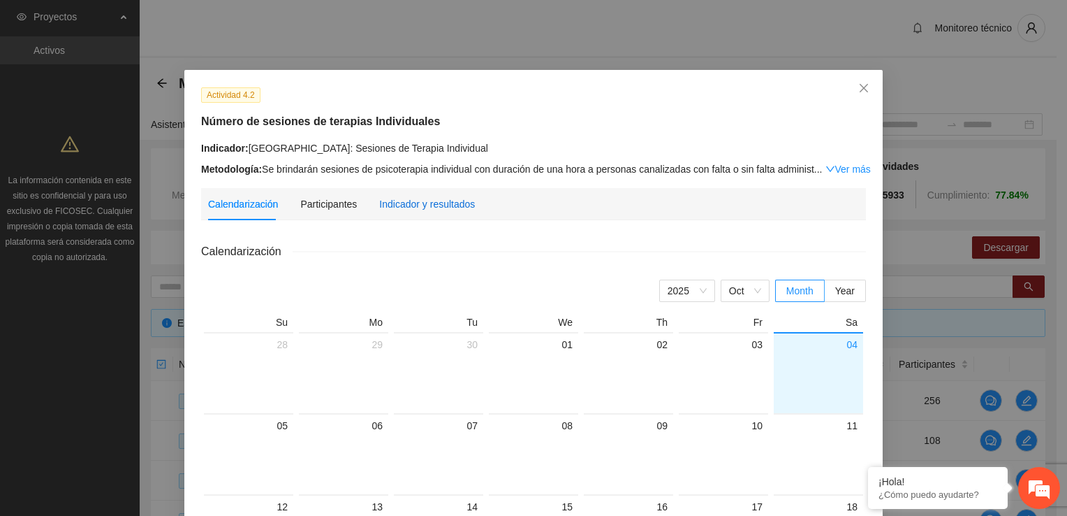
click at [433, 207] on div "Indicador y resultados" at bounding box center [427, 203] width 96 height 15
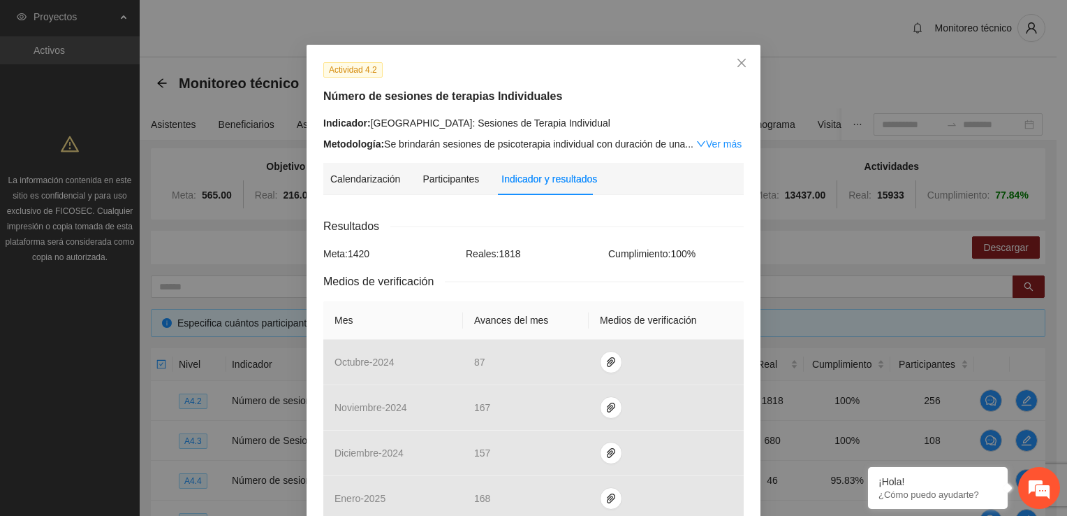
scroll to position [419, 0]
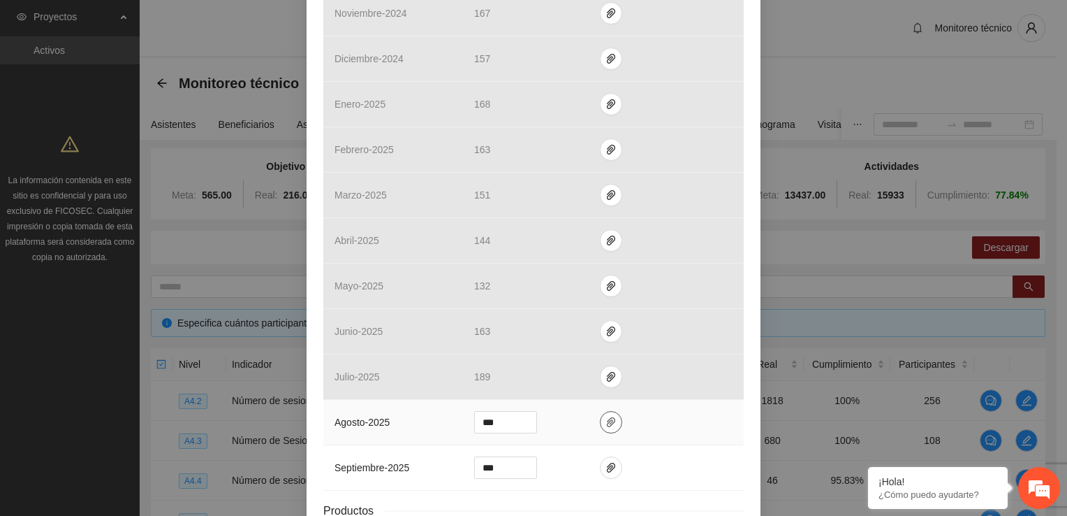
click at [606, 423] on icon "paper-clip" at bounding box center [611, 421] width 11 height 11
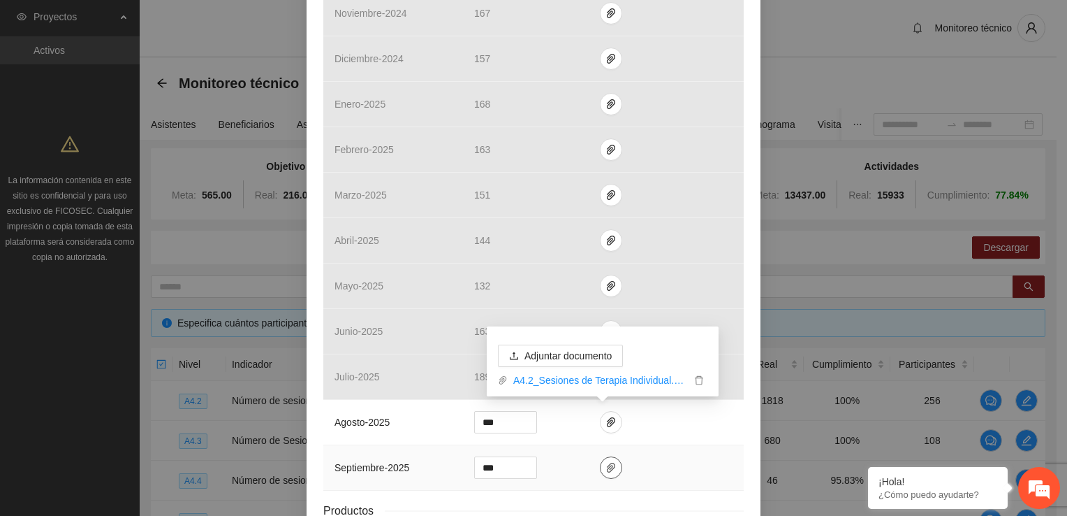
click at [607, 464] on icon "paper-clip" at bounding box center [611, 467] width 8 height 10
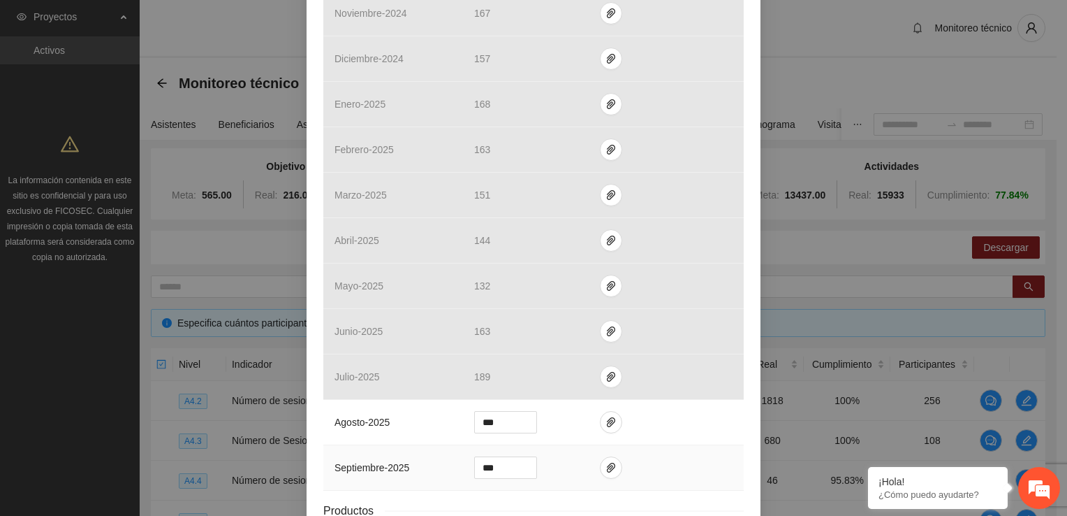
click at [552, 466] on td "***" at bounding box center [526, 467] width 126 height 45
click at [609, 421] on span "paper-clip" at bounding box center [611, 421] width 21 height 11
click at [553, 460] on td "***" at bounding box center [526, 467] width 126 height 45
click at [606, 467] on icon "paper-clip" at bounding box center [611, 467] width 11 height 11
click at [567, 424] on span "Adjuntar documento" at bounding box center [568, 421] width 87 height 15
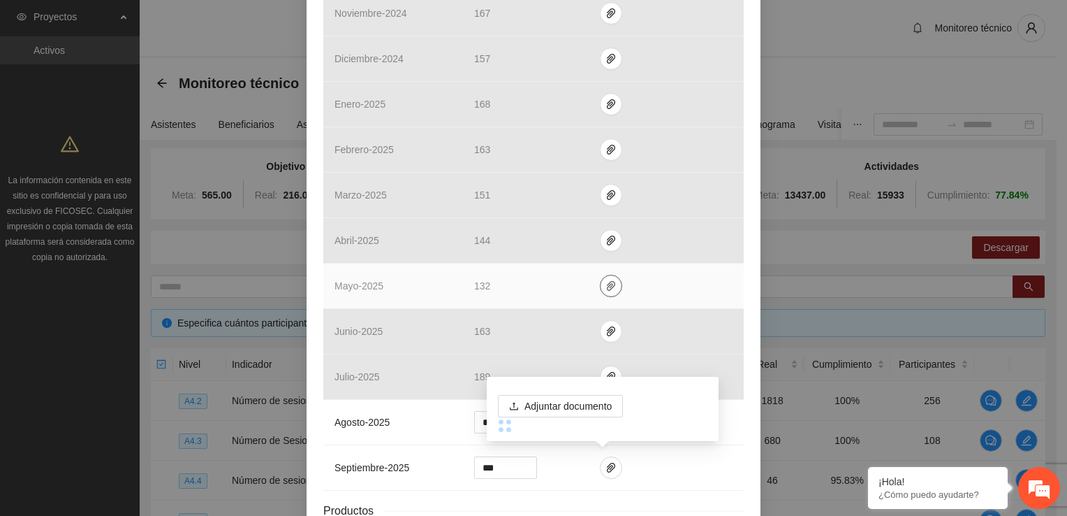
click at [607, 289] on icon "paper-clip" at bounding box center [611, 285] width 11 height 11
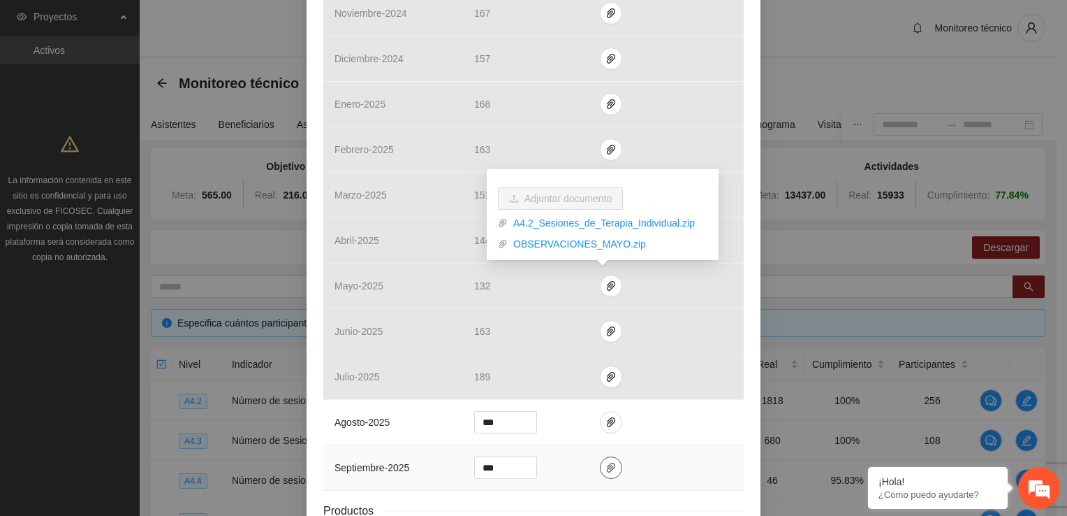
click at [601, 472] on button "button" at bounding box center [611, 467] width 22 height 22
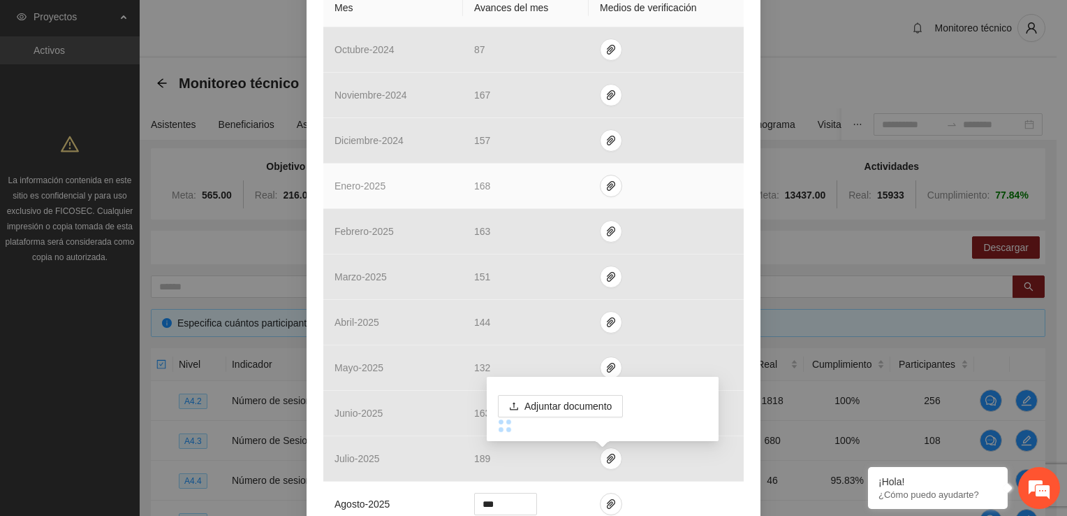
scroll to position [349, 0]
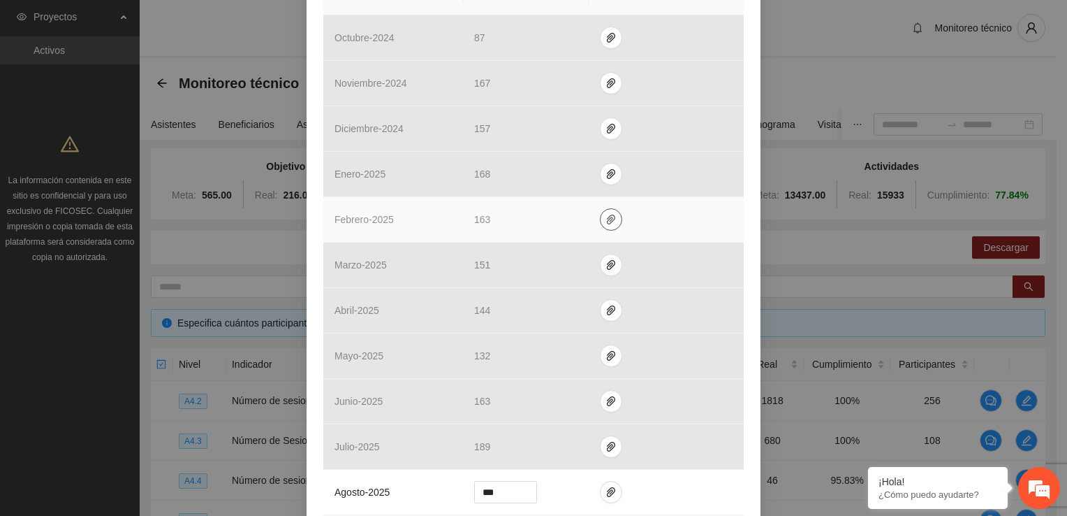
click at [607, 220] on icon "paper-clip" at bounding box center [611, 219] width 8 height 10
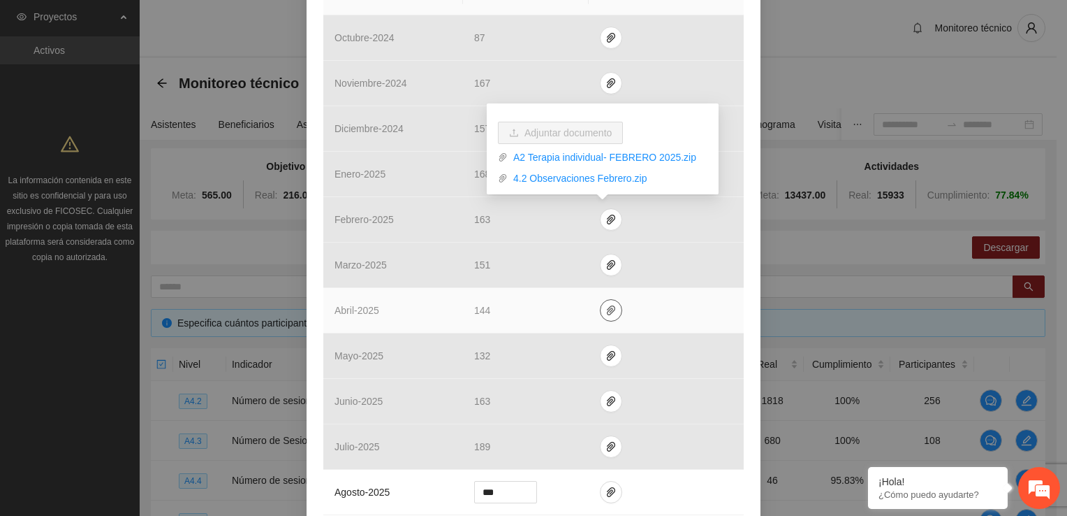
click at [606, 309] on icon "paper-clip" at bounding box center [611, 310] width 11 height 11
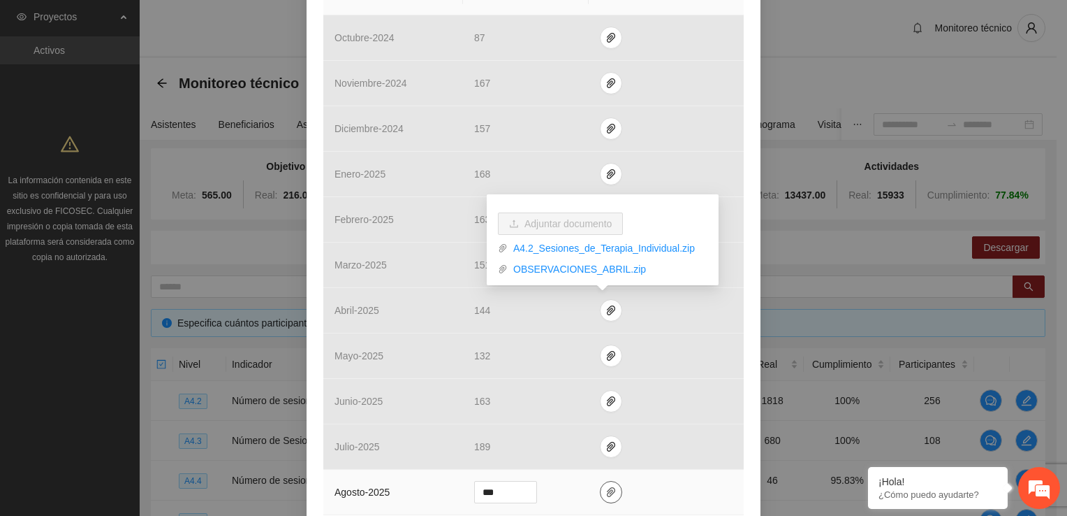
click at [601, 489] on span "paper-clip" at bounding box center [611, 491] width 21 height 11
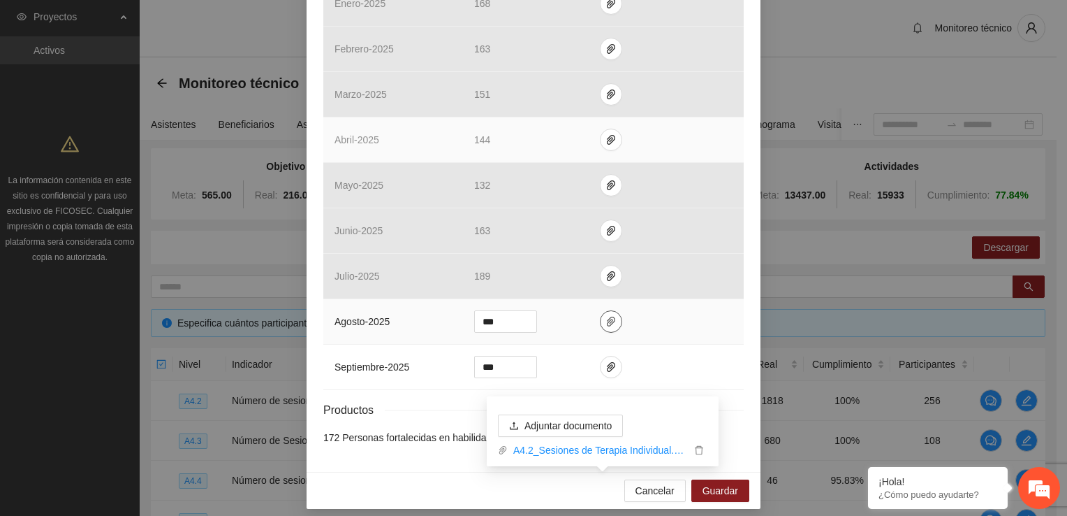
scroll to position [527, 0]
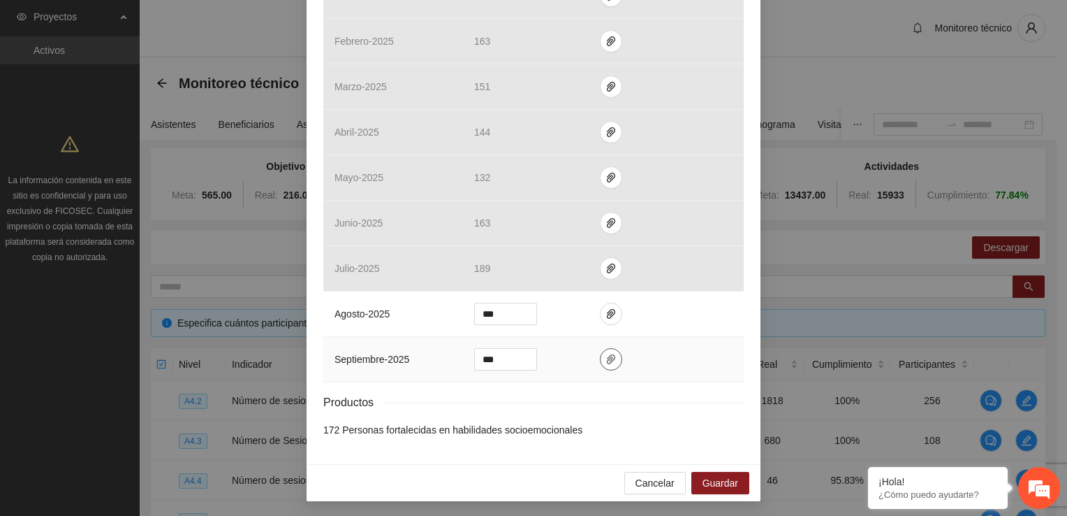
click at [606, 358] on icon "paper-clip" at bounding box center [611, 358] width 11 height 11
click at [708, 481] on span "Guardar" at bounding box center [721, 482] width 36 height 15
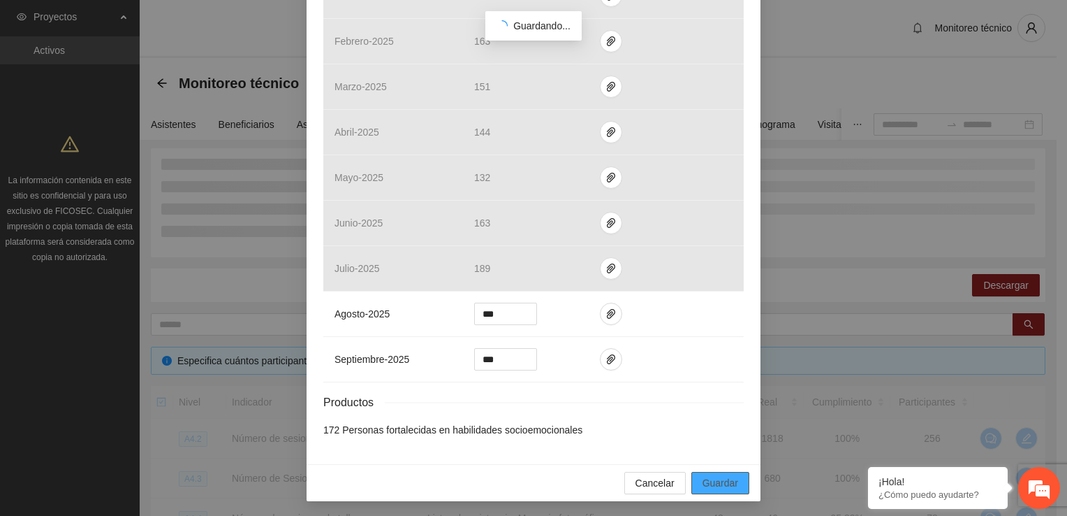
click at [710, 479] on span "Guardar" at bounding box center [721, 482] width 36 height 15
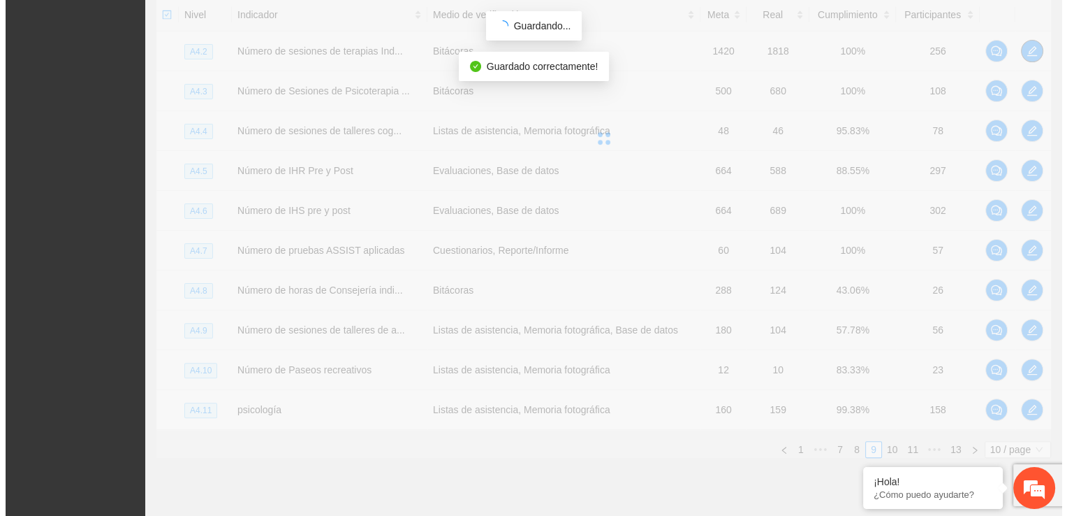
scroll to position [279, 0]
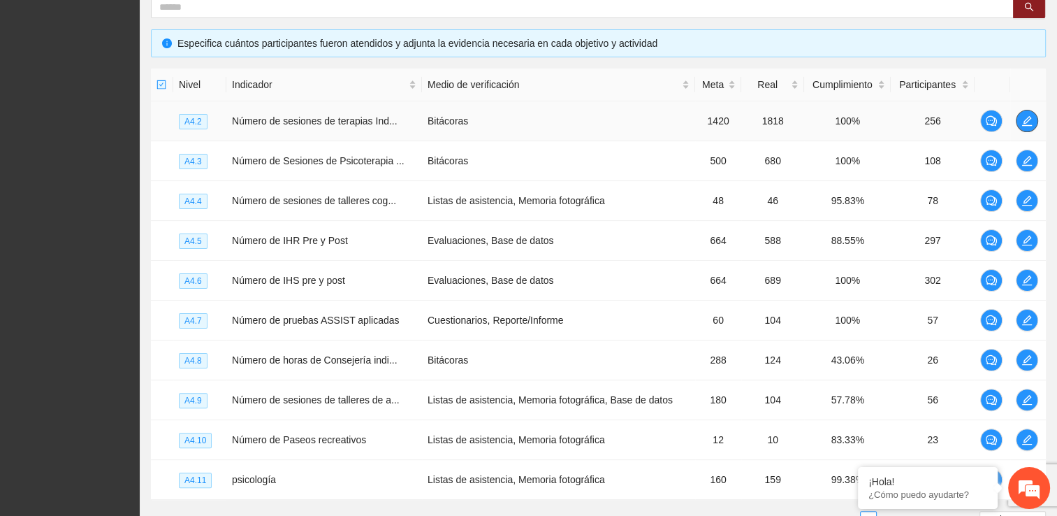
click at [1028, 115] on icon "edit" at bounding box center [1026, 120] width 11 height 11
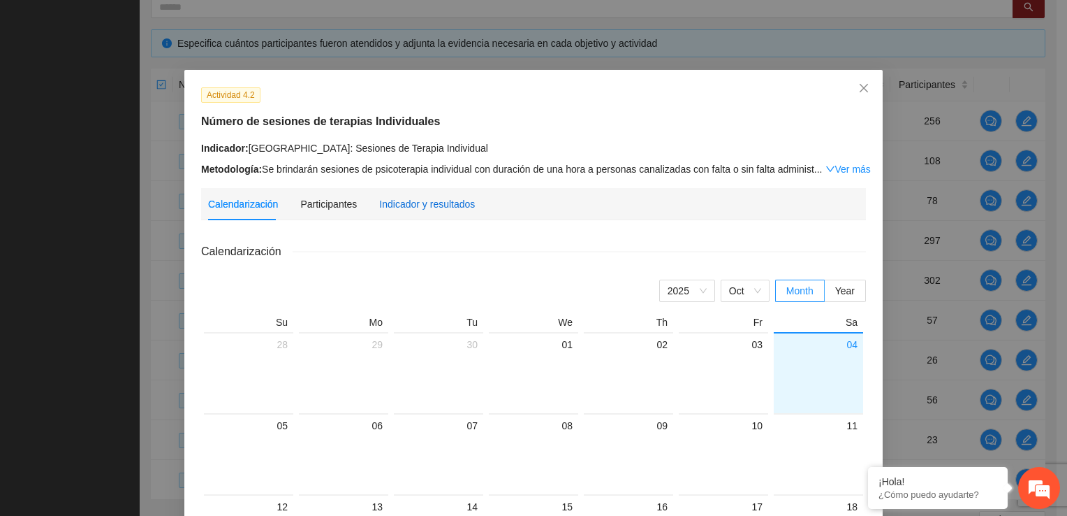
click at [387, 202] on div "Indicador y resultados" at bounding box center [427, 203] width 96 height 15
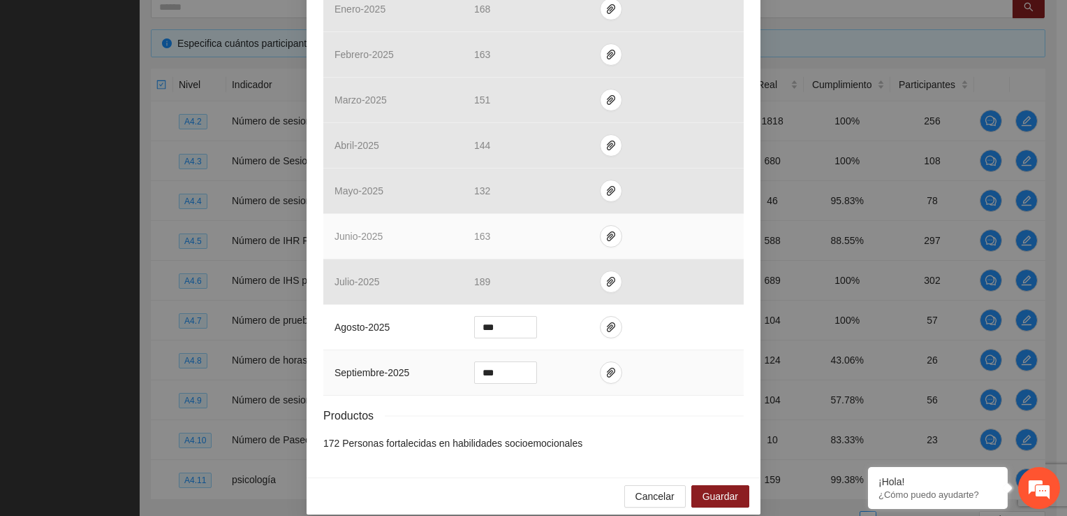
scroll to position [527, 0]
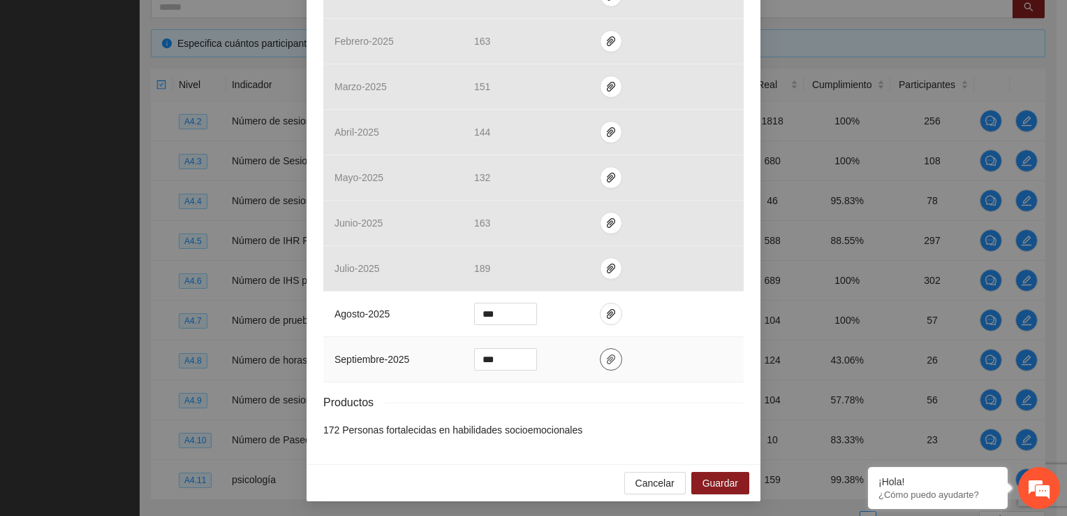
click at [607, 362] on icon "paper-clip" at bounding box center [611, 359] width 8 height 10
click at [553, 312] on span "Adjuntar documento" at bounding box center [568, 312] width 87 height 15
click at [544, 312] on span "Adjuntar documento" at bounding box center [568, 312] width 87 height 15
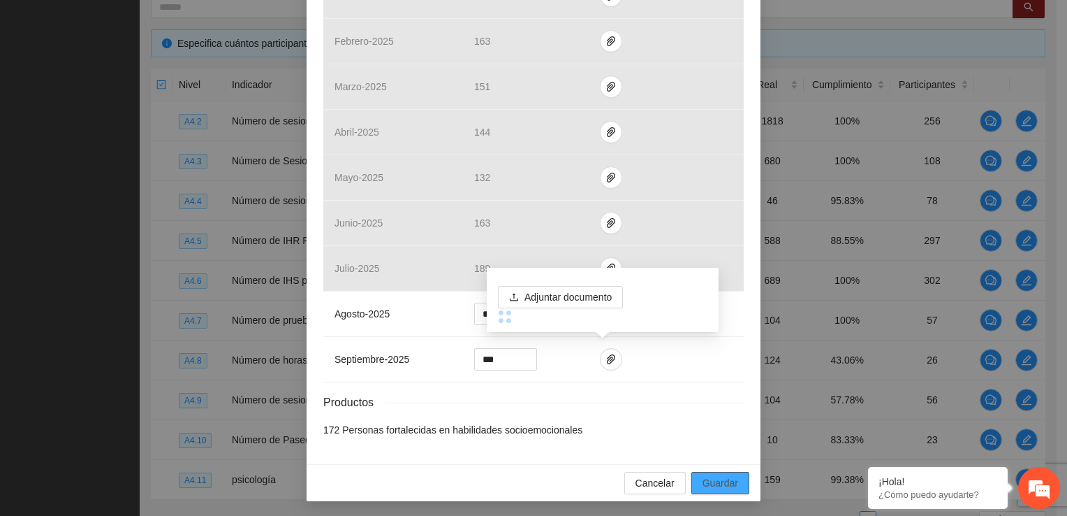
click at [709, 481] on span "Guardar" at bounding box center [721, 482] width 36 height 15
